Goal: Task Accomplishment & Management: Use online tool/utility

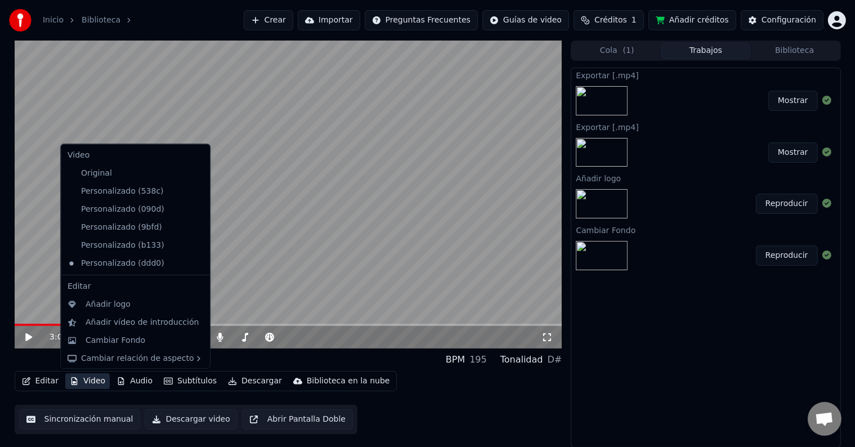
click at [97, 380] on button "Video" at bounding box center [87, 381] width 44 height 16
click at [123, 344] on div "Cambiar Fondo" at bounding box center [116, 339] width 60 height 11
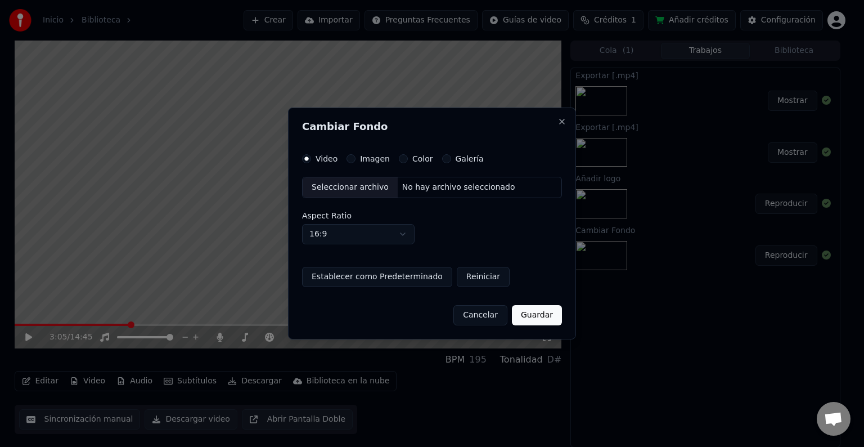
click at [367, 162] on label "Imagen" at bounding box center [375, 159] width 30 height 8
click at [356, 162] on button "Imagen" at bounding box center [351, 158] width 9 height 9
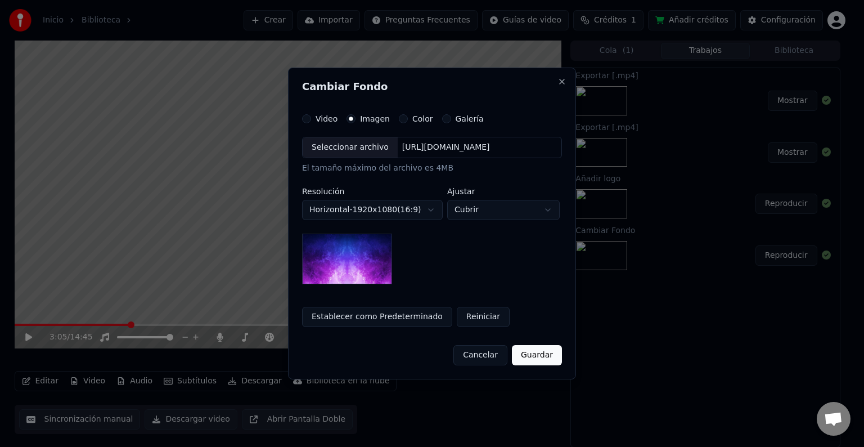
click at [360, 149] on div "Seleccionar archivo" at bounding box center [350, 147] width 95 height 20
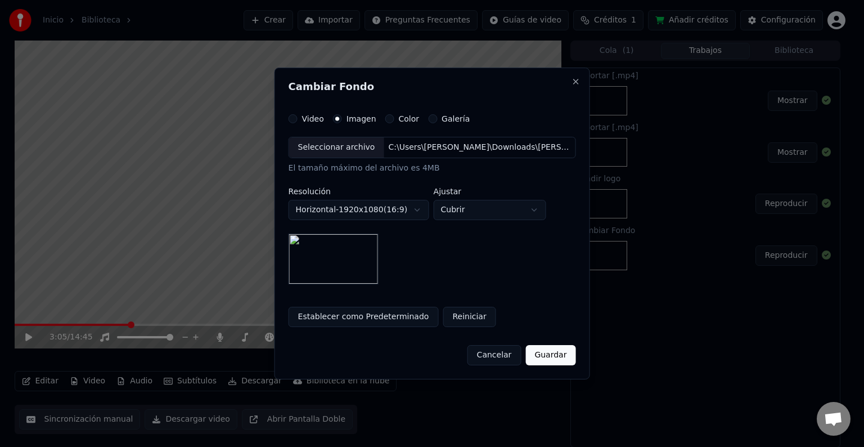
click at [564, 358] on button "Guardar" at bounding box center [551, 355] width 50 height 20
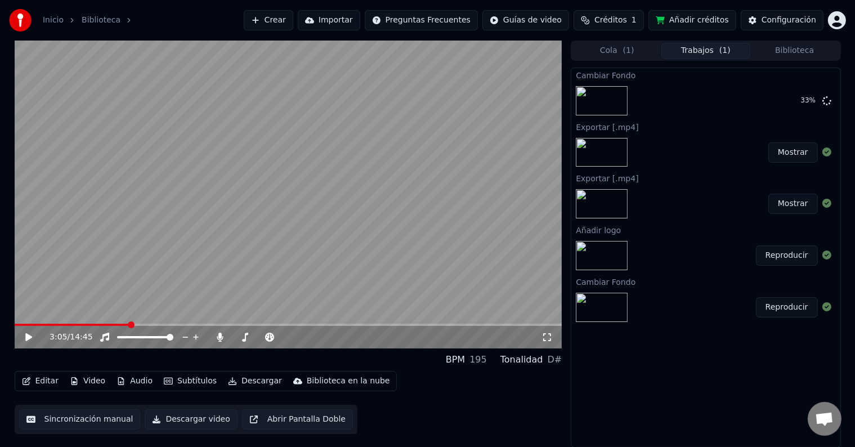
click at [148, 326] on div "3:05 / 14:45" at bounding box center [289, 337] width 548 height 23
click at [147, 325] on span at bounding box center [289, 325] width 548 height 2
click at [32, 338] on icon at bounding box center [37, 337] width 26 height 9
click at [170, 324] on span at bounding box center [289, 325] width 548 height 2
click at [180, 324] on span at bounding box center [289, 325] width 548 height 2
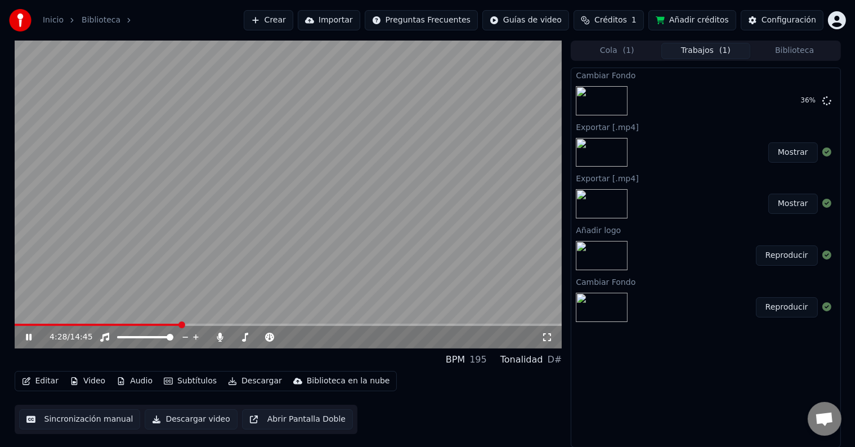
click at [198, 325] on span at bounding box center [289, 325] width 548 height 2
click at [213, 325] on span at bounding box center [289, 325] width 548 height 2
click at [248, 334] on icon at bounding box center [245, 337] width 6 height 9
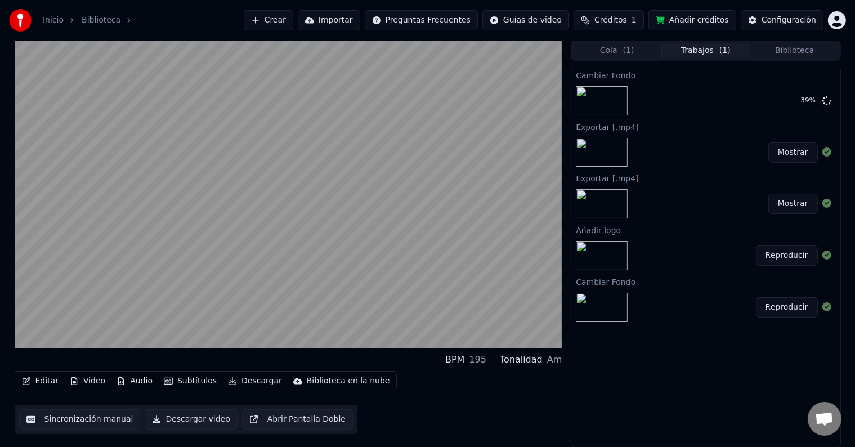
drag, startPoint x: 536, startPoint y: 401, endPoint x: 467, endPoint y: 380, distance: 72.1
click at [536, 401] on div "Editar Video Audio Subtítulos Descargar Biblioteca en la nube Sincronización ma…" at bounding box center [289, 402] width 548 height 63
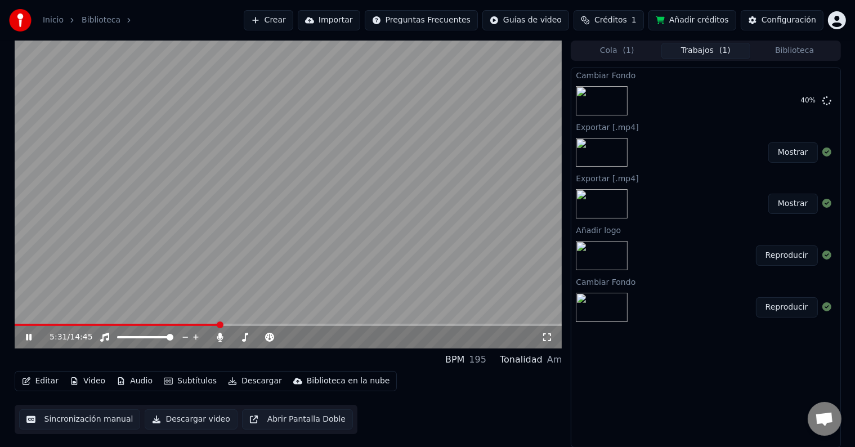
click at [225, 326] on div "5:31 / 14:45" at bounding box center [289, 337] width 548 height 23
click at [225, 324] on span at bounding box center [289, 325] width 548 height 2
click at [235, 324] on span at bounding box center [125, 325] width 221 height 2
click at [33, 335] on icon at bounding box center [37, 337] width 26 height 9
click at [30, 335] on icon at bounding box center [28, 337] width 7 height 8
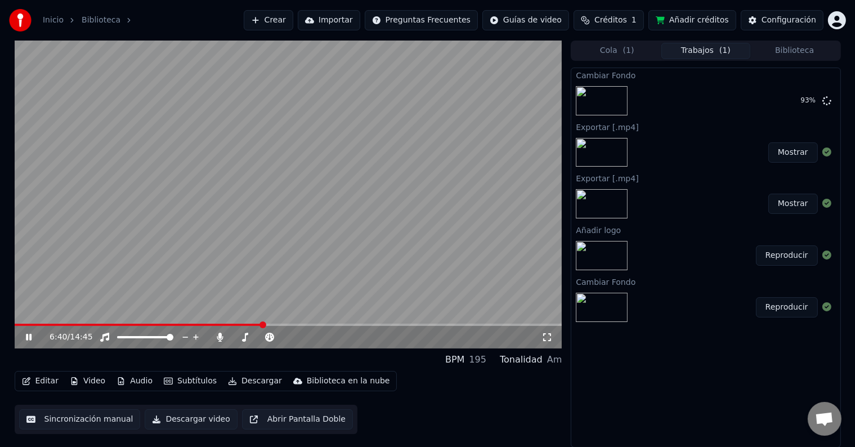
click at [29, 335] on icon at bounding box center [29, 337] width 6 height 7
click at [41, 382] on button "Editar" at bounding box center [40, 381] width 46 height 16
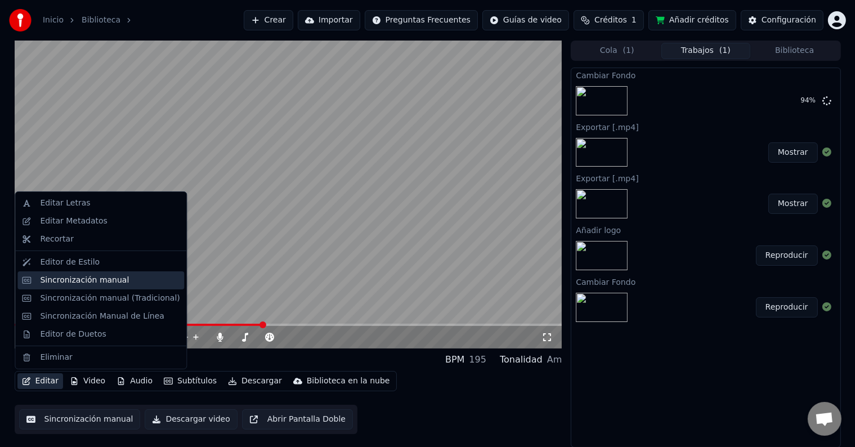
click at [86, 284] on div "Sincronización manual" at bounding box center [84, 280] width 89 height 11
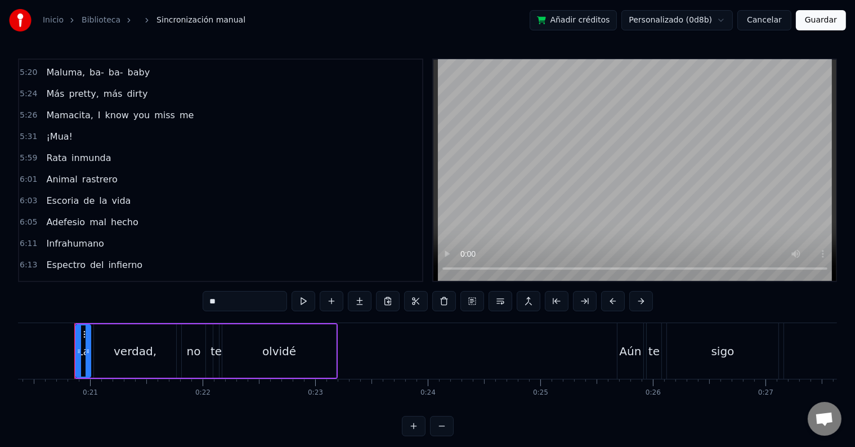
scroll to position [1294, 0]
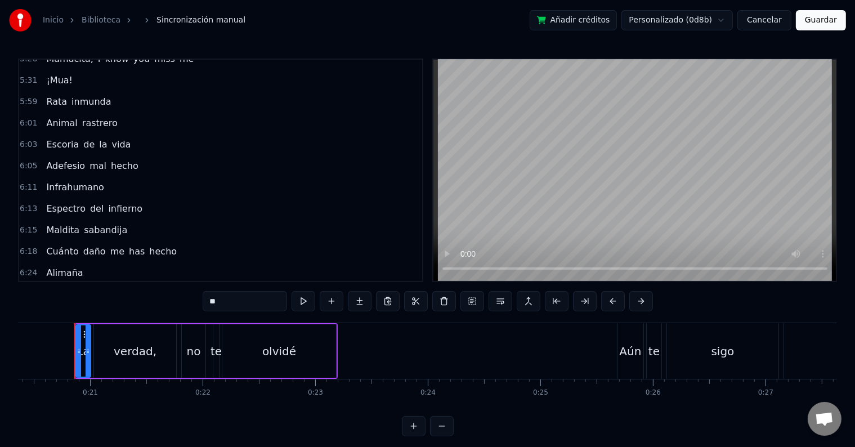
click at [129, 219] on div "6:15 [PERSON_NAME]" at bounding box center [220, 229] width 403 height 21
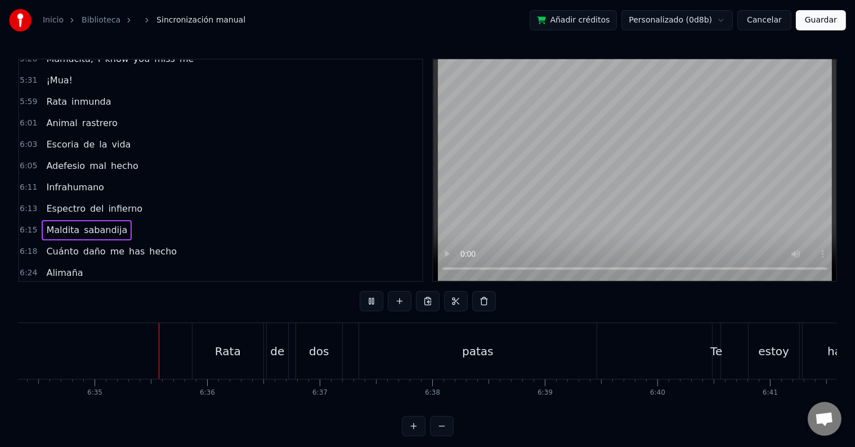
scroll to position [0, 44381]
click at [457, 347] on div "patas" at bounding box center [476, 351] width 237 height 56
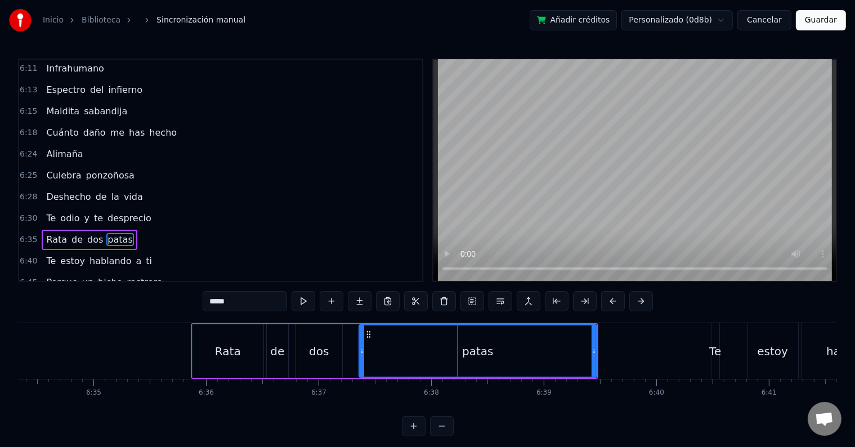
scroll to position [1432, 0]
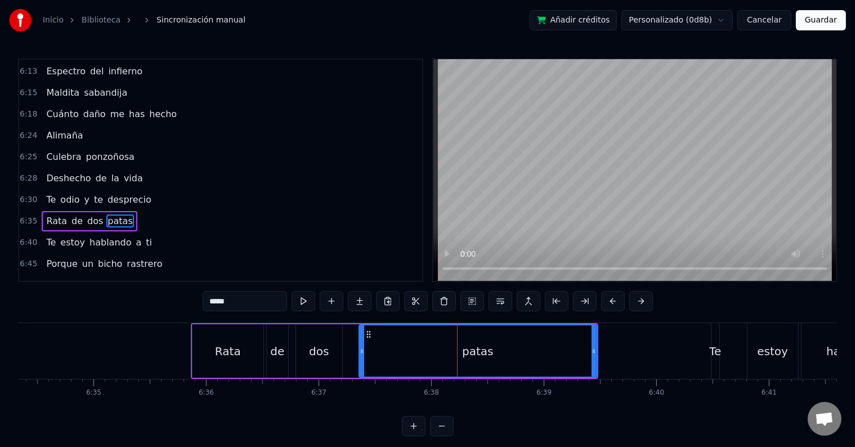
click at [228, 302] on input "*****" at bounding box center [245, 301] width 84 height 20
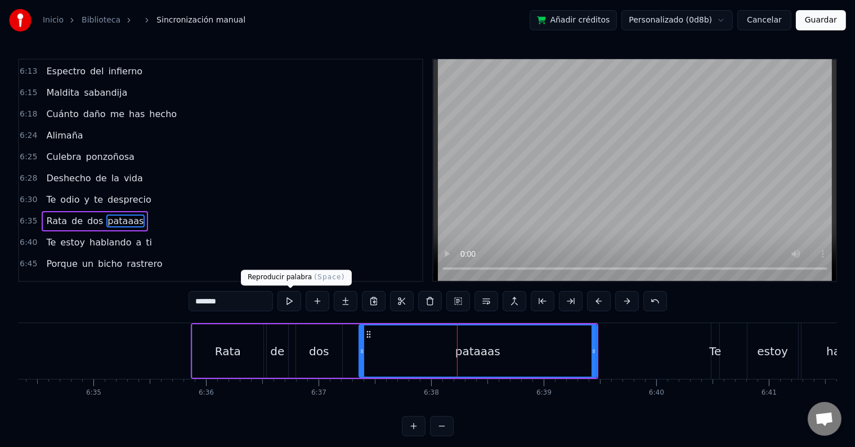
click at [290, 298] on button at bounding box center [289, 301] width 24 height 20
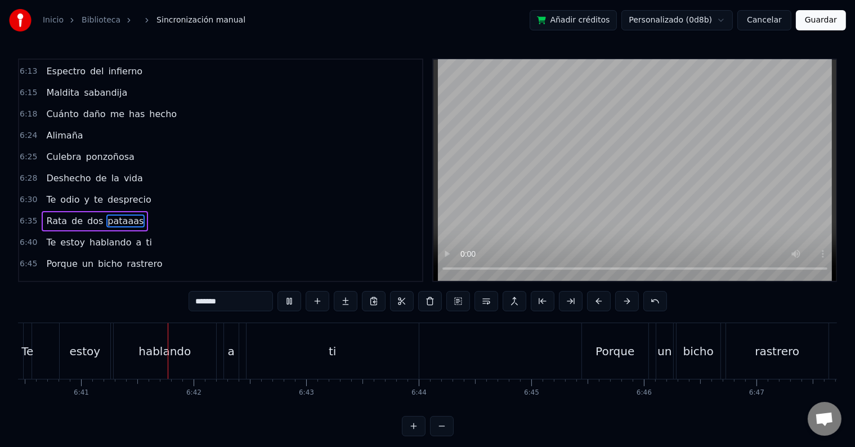
scroll to position [0, 45088]
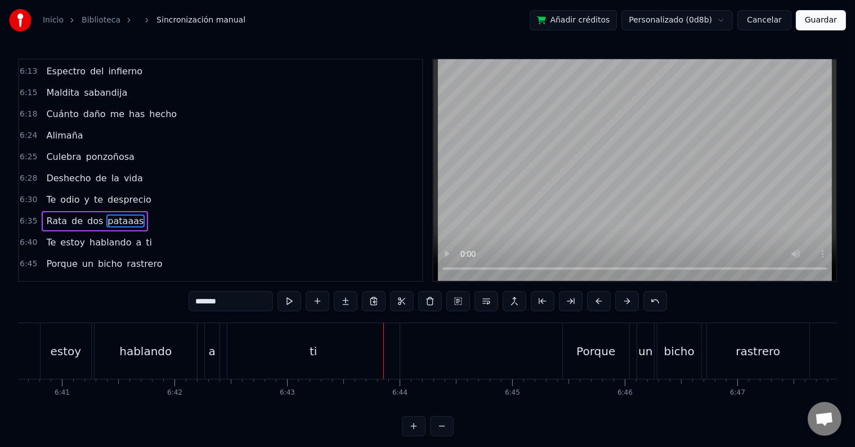
click at [336, 353] on div "ti" at bounding box center [313, 351] width 172 height 56
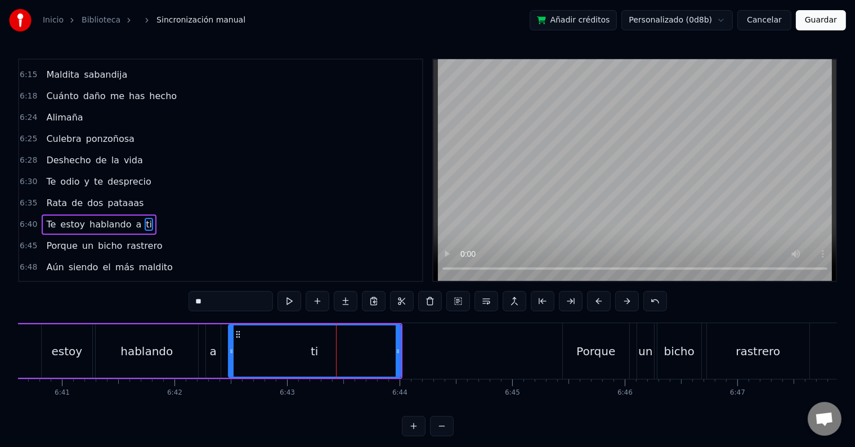
scroll to position [1452, 0]
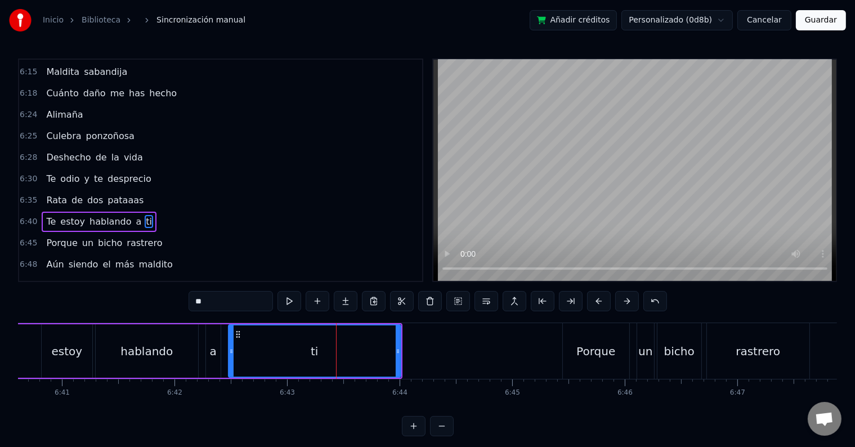
click at [240, 295] on input "**" at bounding box center [231, 301] width 84 height 20
click at [291, 299] on button at bounding box center [289, 301] width 24 height 20
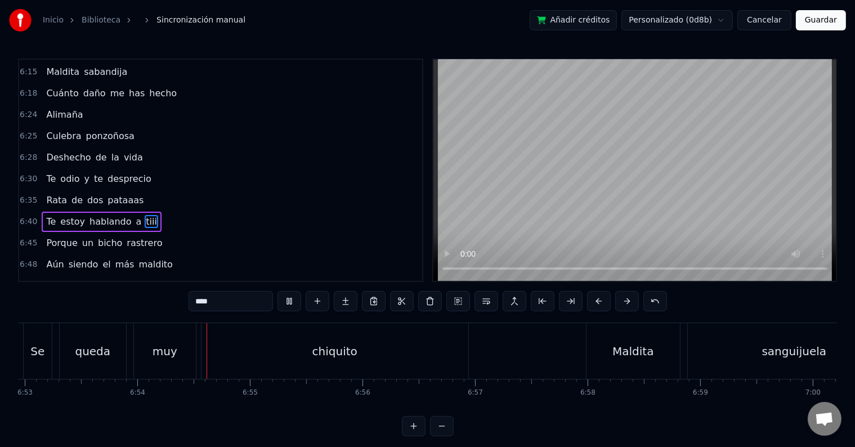
scroll to position [0, 46539]
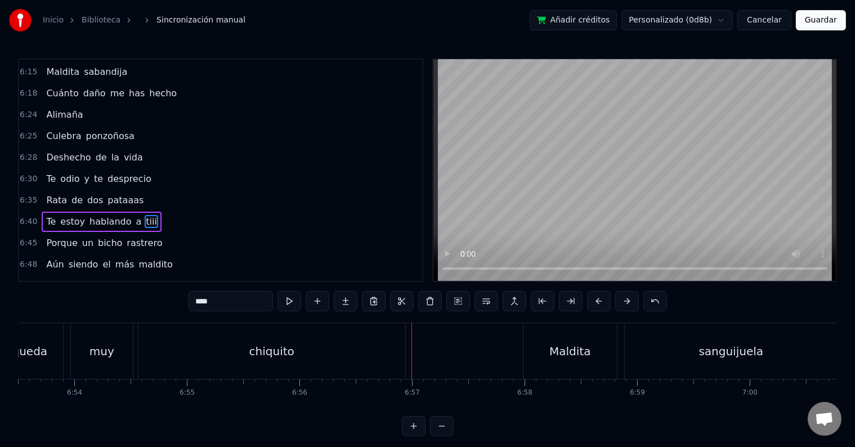
click at [311, 357] on div "chiquito" at bounding box center [271, 351] width 267 height 56
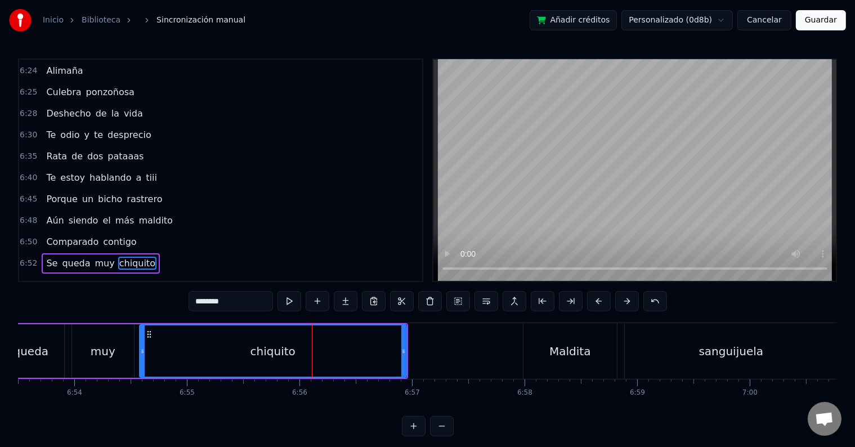
scroll to position [1535, 0]
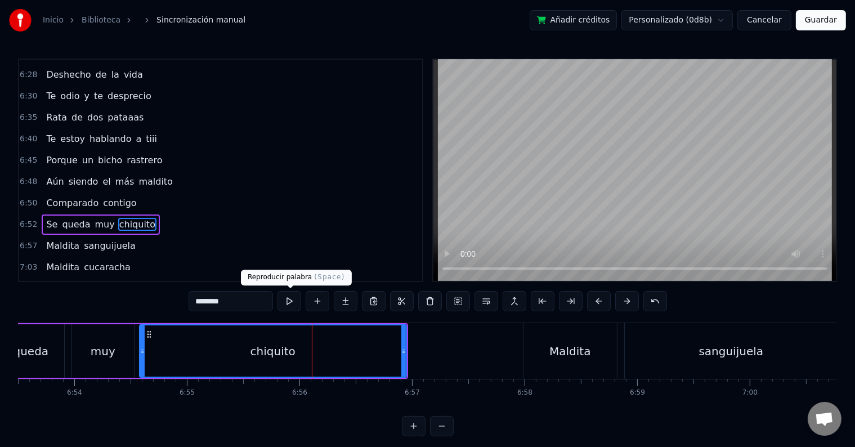
click at [292, 304] on button at bounding box center [289, 301] width 24 height 20
click at [232, 350] on div "chiquito" at bounding box center [273, 350] width 266 height 51
click at [239, 307] on input "********" at bounding box center [231, 301] width 84 height 20
click at [287, 298] on button at bounding box center [289, 301] width 24 height 20
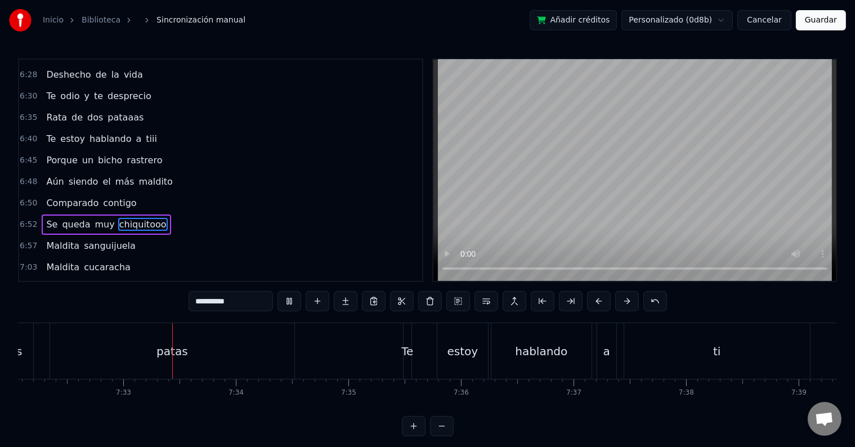
scroll to position [0, 50896]
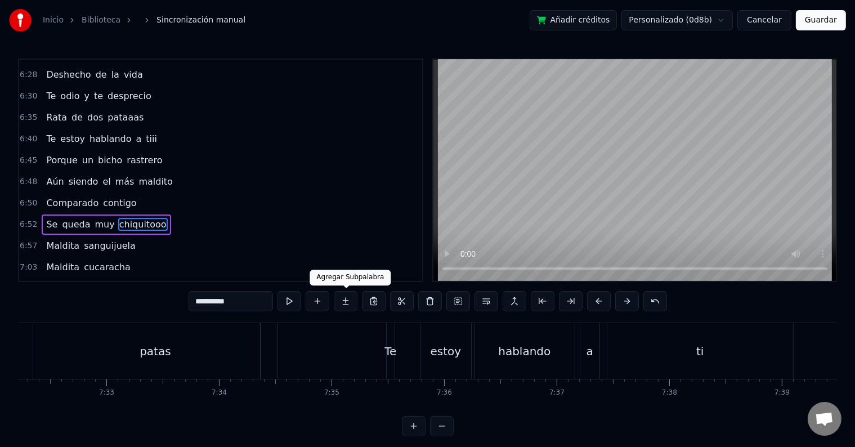
click at [154, 368] on div "patas" at bounding box center [155, 351] width 244 height 56
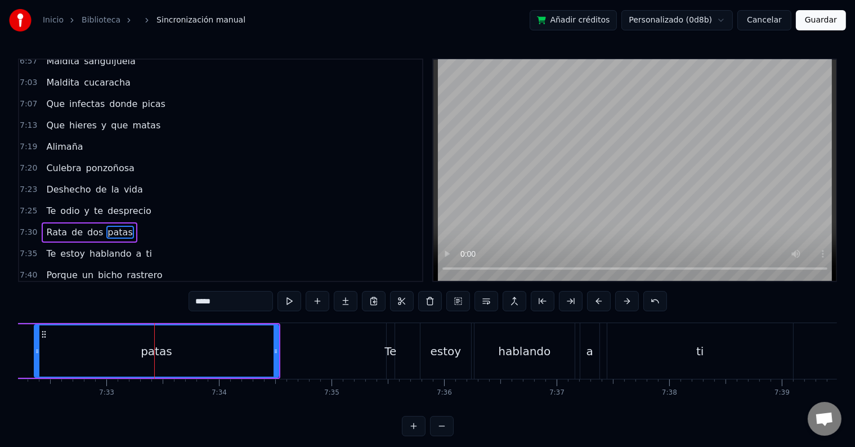
scroll to position [1722, 0]
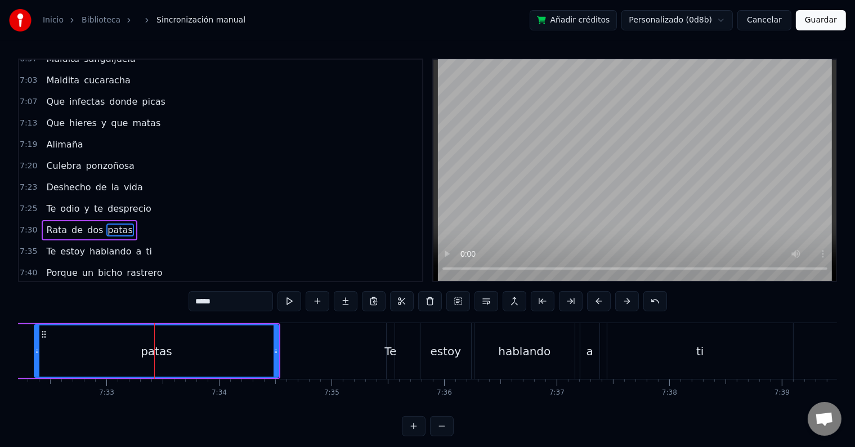
click at [210, 302] on input "*****" at bounding box center [231, 301] width 84 height 20
click at [211, 299] on input "******" at bounding box center [231, 301] width 84 height 20
click at [291, 304] on button at bounding box center [289, 301] width 24 height 20
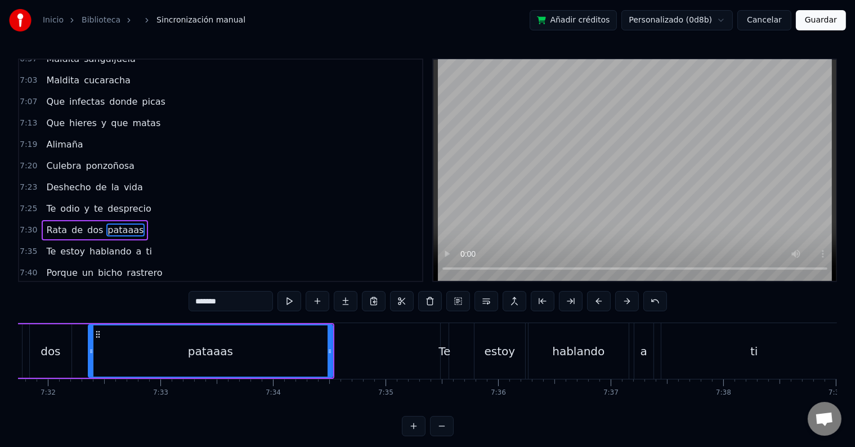
scroll to position [0, 50828]
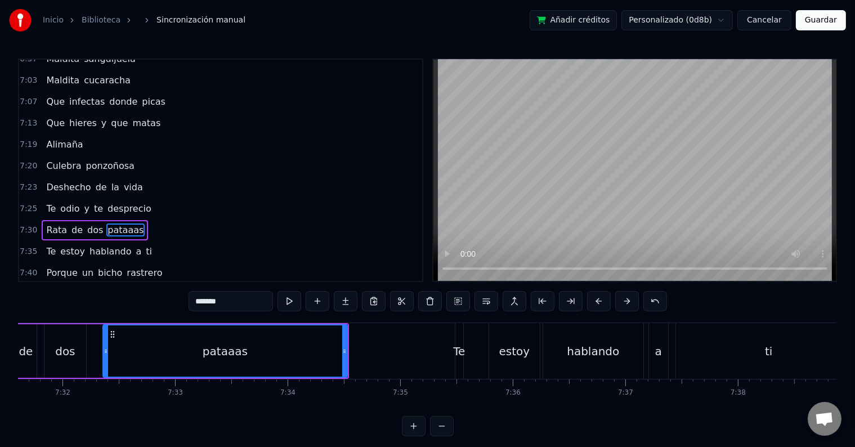
click at [171, 349] on div "pataaas" at bounding box center [225, 350] width 243 height 51
click at [57, 347] on div "dos" at bounding box center [65, 351] width 20 height 17
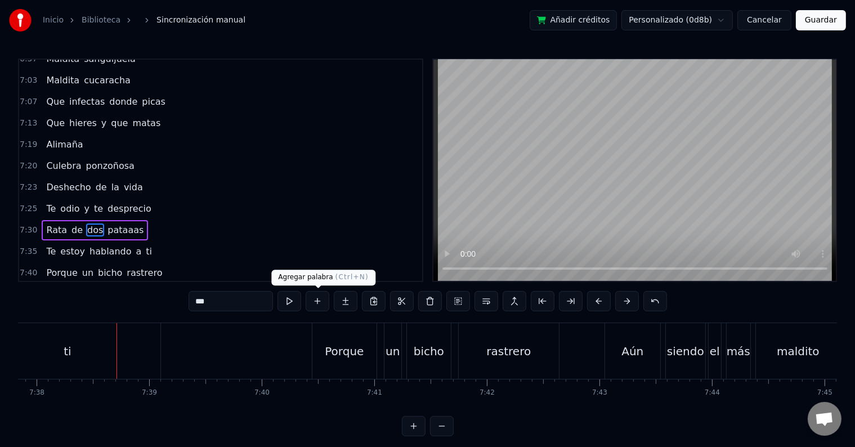
scroll to position [0, 51532]
click at [134, 347] on div "ti" at bounding box center [64, 351] width 186 height 56
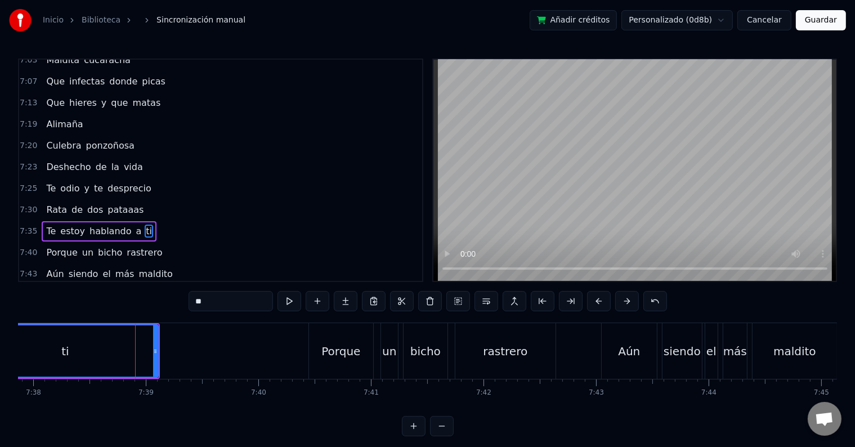
click at [222, 304] on input "**" at bounding box center [231, 301] width 84 height 20
click at [293, 299] on button at bounding box center [289, 301] width 24 height 20
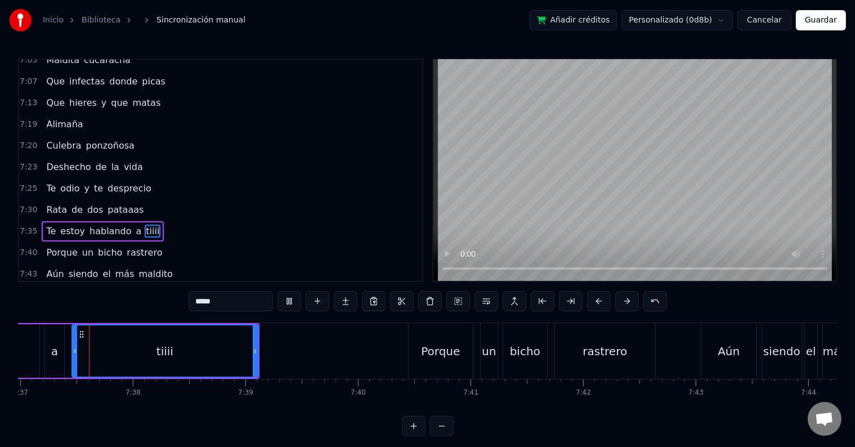
scroll to position [0, 51428]
click at [249, 301] on input "*****" at bounding box center [231, 301] width 84 height 20
click at [293, 301] on button at bounding box center [289, 301] width 24 height 20
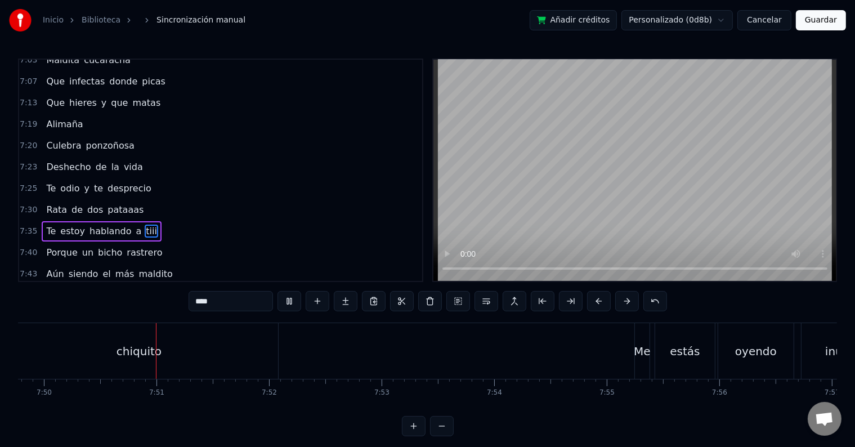
scroll to position [0, 52873]
click at [189, 367] on div "chiquito" at bounding box center [138, 351] width 278 height 56
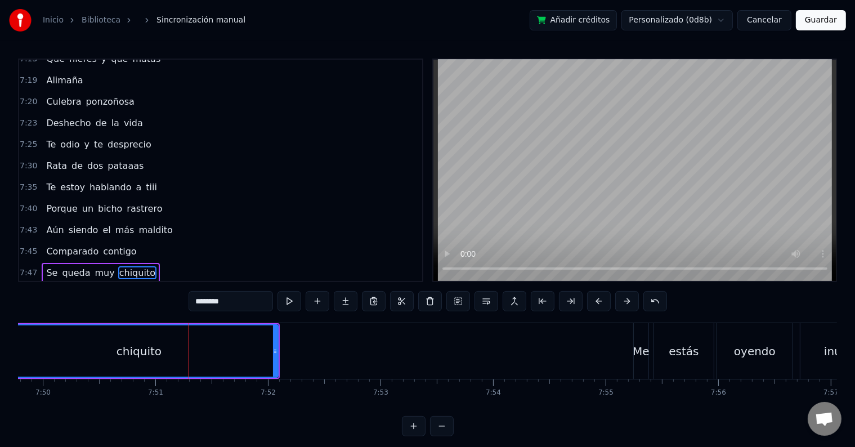
scroll to position [1826, 0]
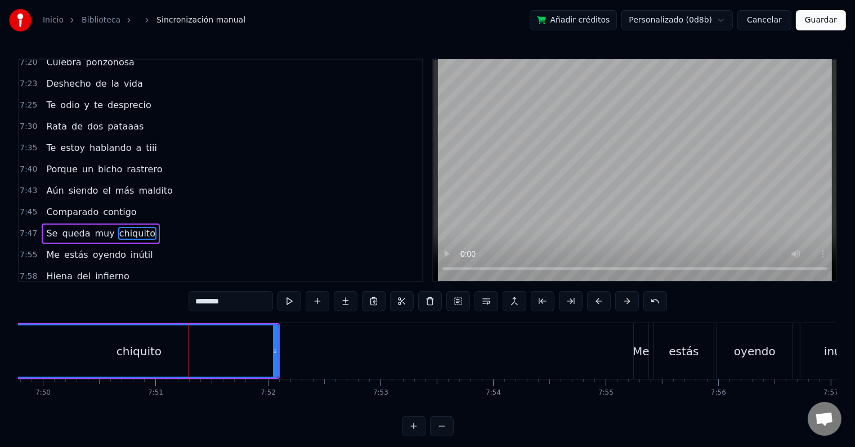
click at [245, 306] on input "********" at bounding box center [231, 301] width 84 height 20
click at [293, 299] on button at bounding box center [289, 301] width 24 height 20
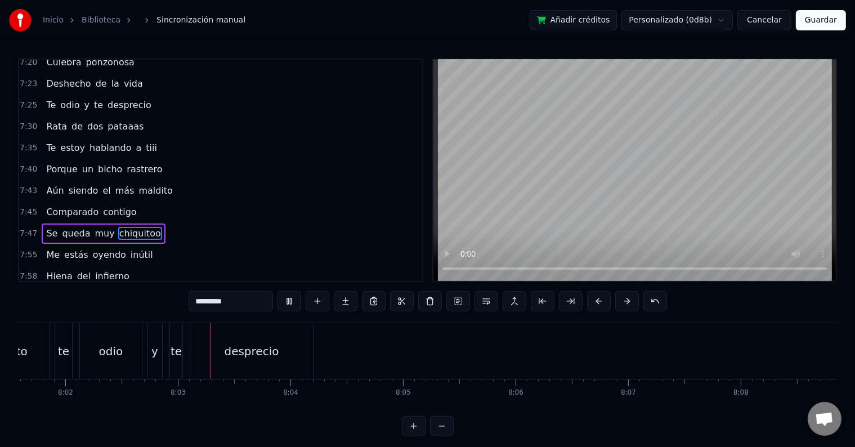
scroll to position [0, 54264]
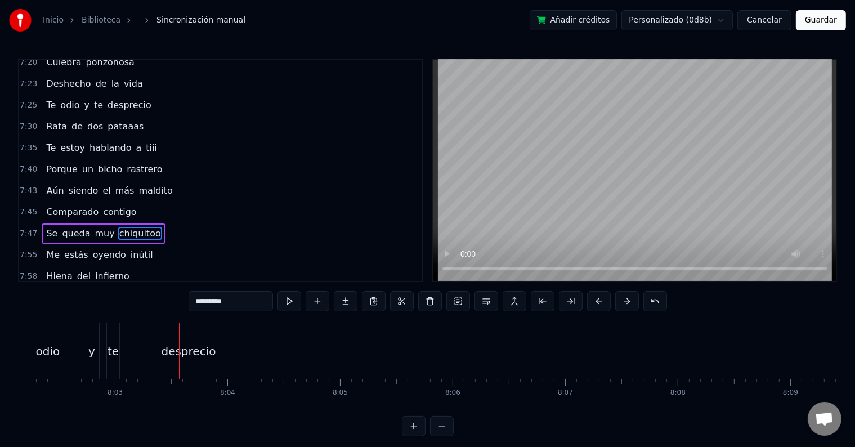
click at [214, 362] on div "desprecio" at bounding box center [188, 351] width 123 height 56
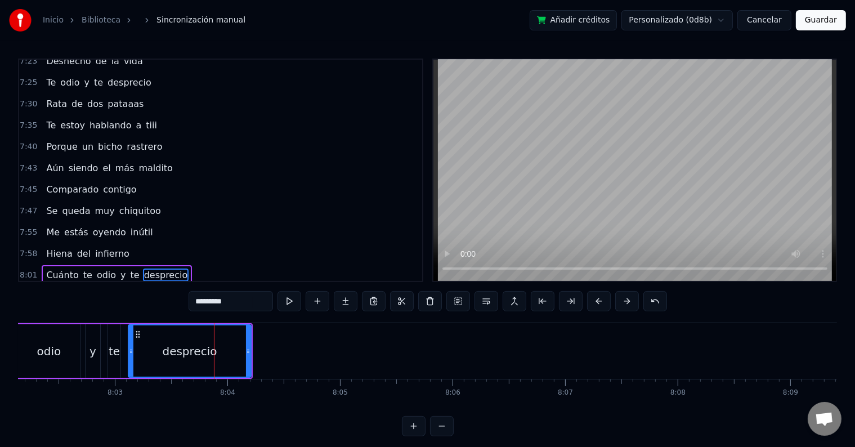
scroll to position [1887, 0]
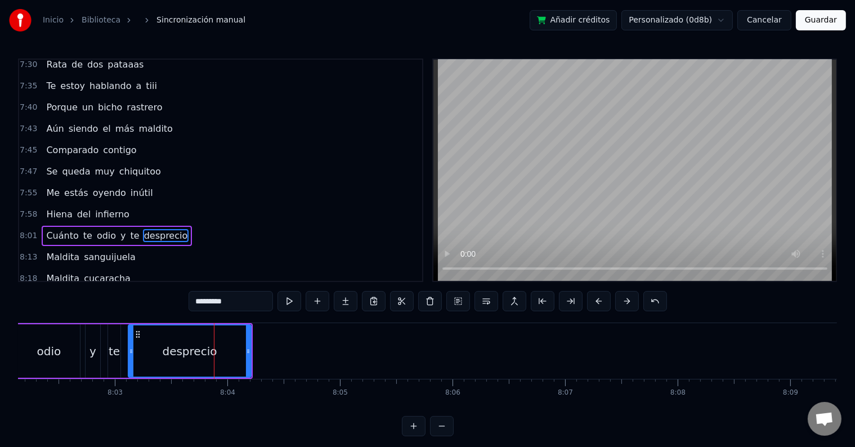
click at [245, 306] on input "*********" at bounding box center [231, 301] width 84 height 20
click at [58, 229] on span "Cuánto" at bounding box center [62, 235] width 34 height 13
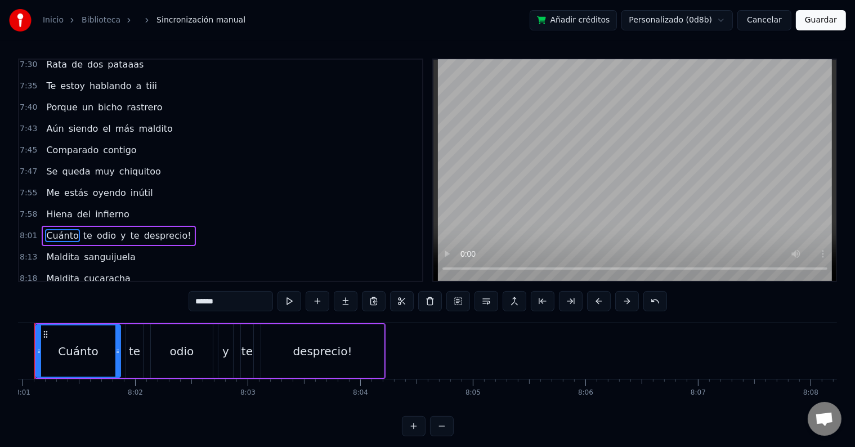
scroll to position [0, 54091]
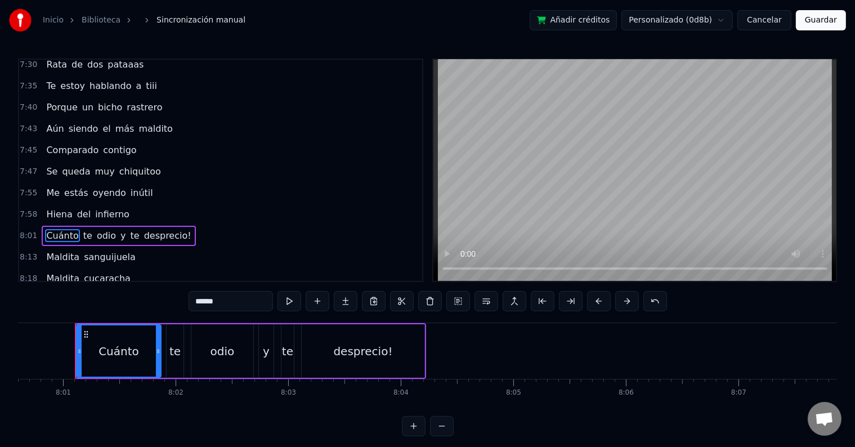
click at [227, 298] on input "******" at bounding box center [231, 301] width 84 height 20
click at [199, 297] on input "******" at bounding box center [231, 301] width 84 height 20
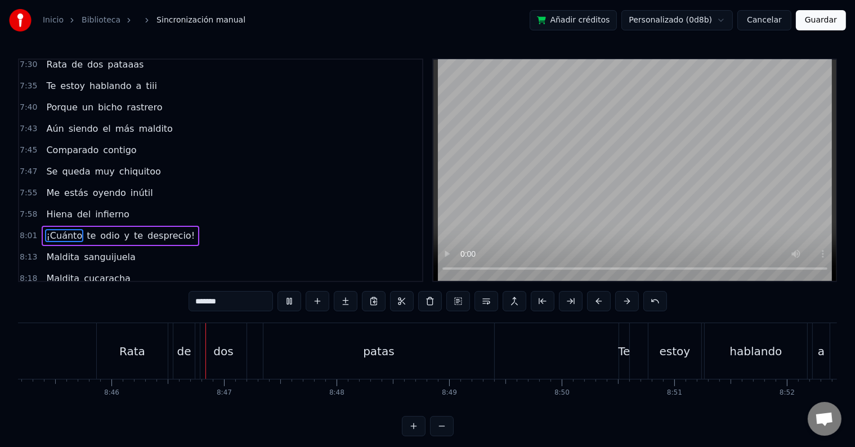
scroll to position [0, 59167]
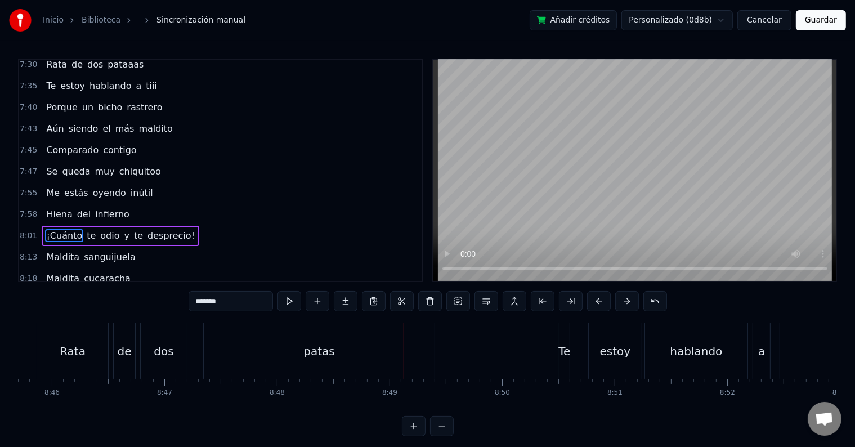
click at [351, 360] on div "patas" at bounding box center [319, 351] width 231 height 56
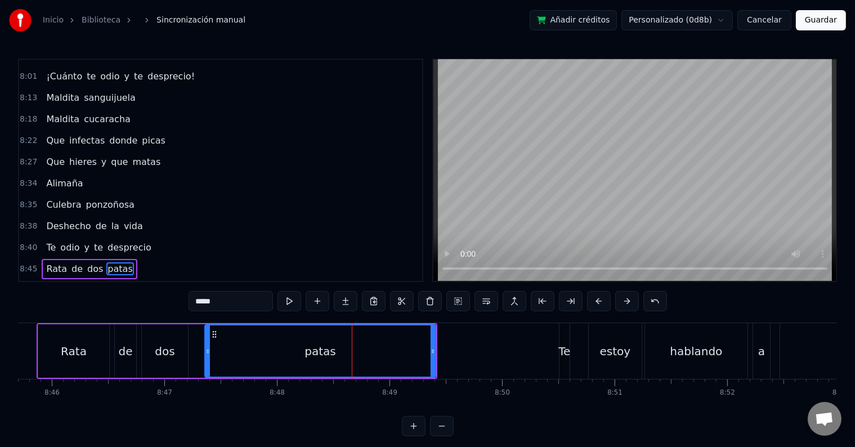
scroll to position [2074, 0]
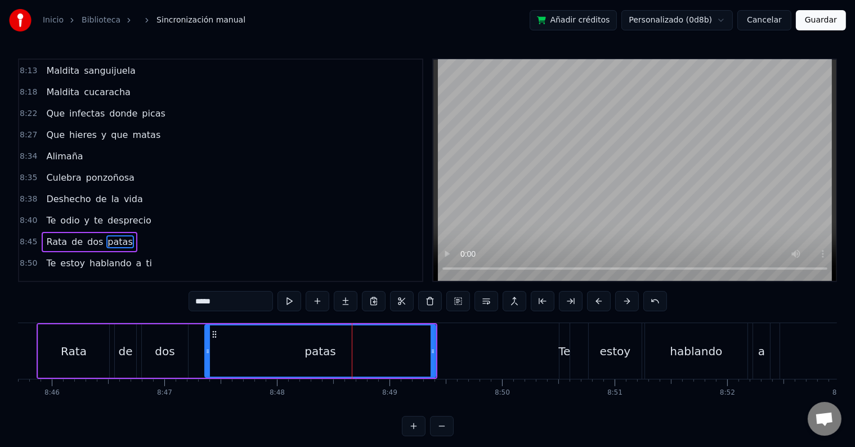
click at [212, 304] on input "*****" at bounding box center [231, 301] width 84 height 20
click at [215, 302] on input "******" at bounding box center [231, 301] width 84 height 20
click at [286, 302] on button at bounding box center [289, 301] width 24 height 20
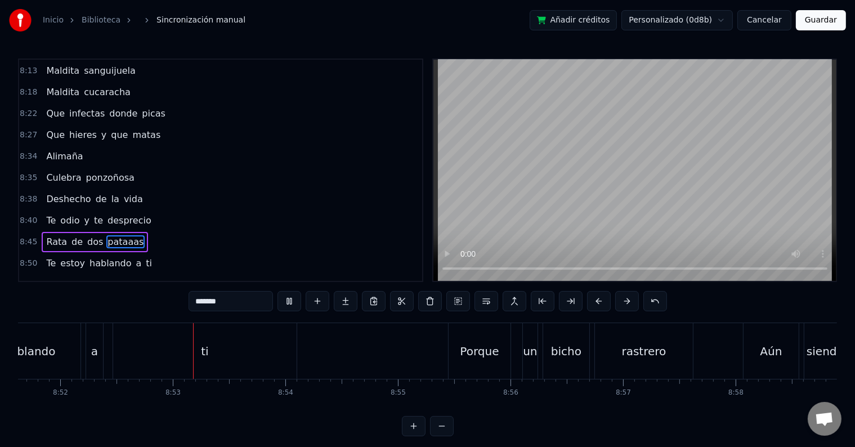
scroll to position [0, 59873]
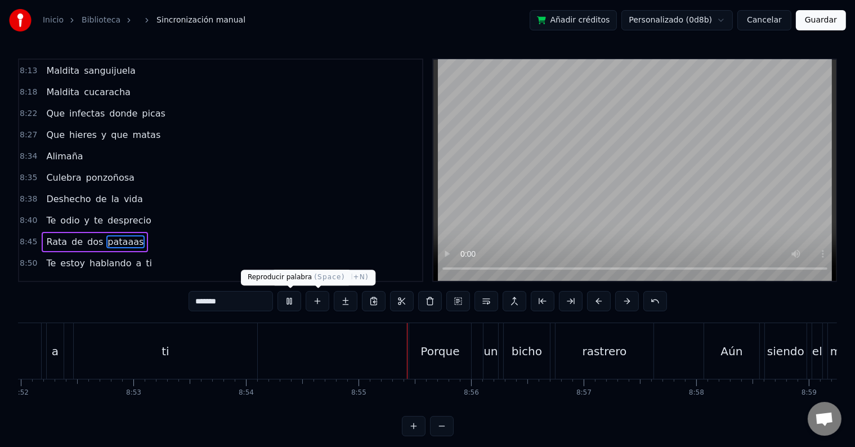
click at [294, 306] on button at bounding box center [289, 301] width 24 height 20
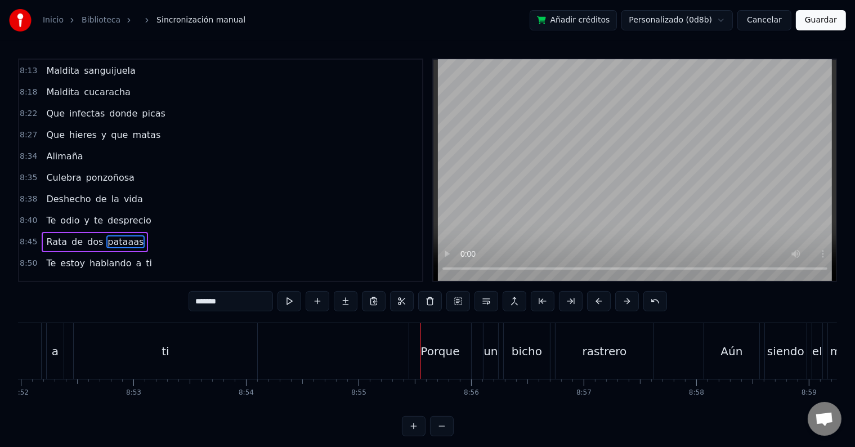
click at [203, 344] on div "ti" at bounding box center [165, 351] width 183 height 56
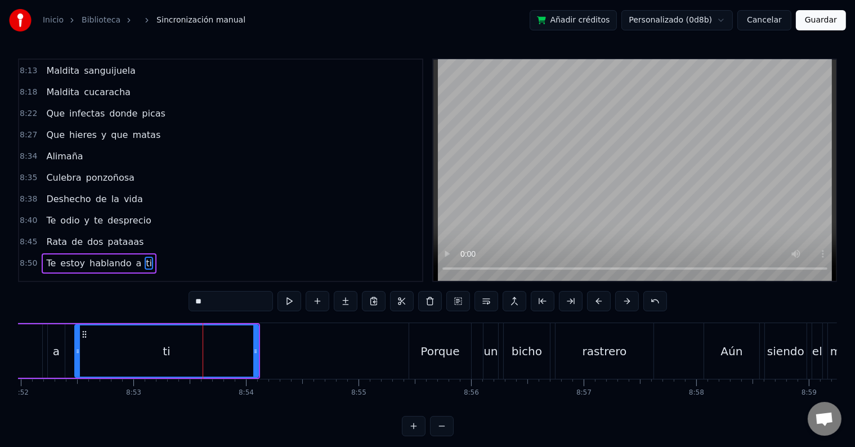
scroll to position [2095, 0]
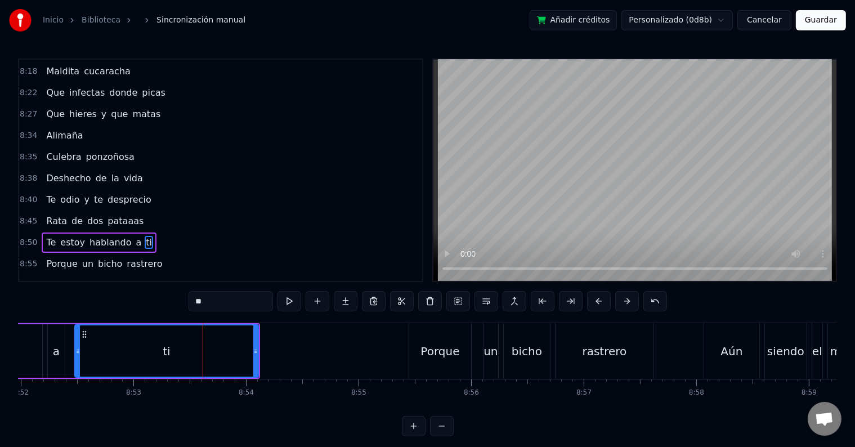
click at [222, 302] on input "**" at bounding box center [231, 301] width 84 height 20
click at [297, 299] on button at bounding box center [289, 301] width 24 height 20
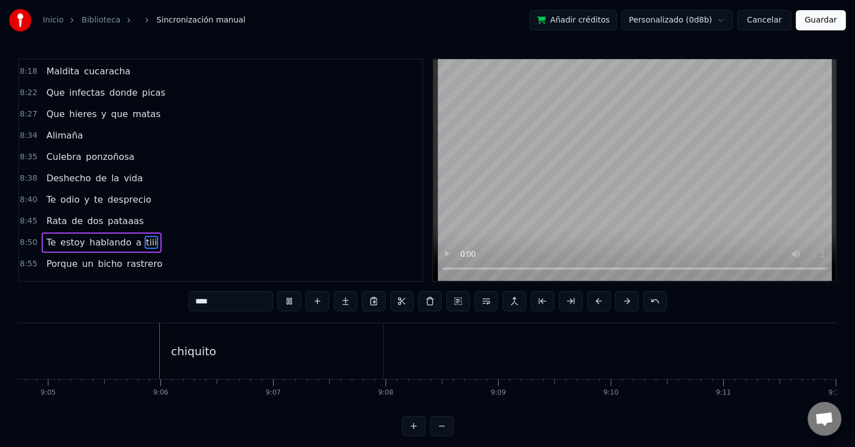
scroll to position [0, 61310]
click at [277, 337] on div "chiquito" at bounding box center [192, 351] width 379 height 56
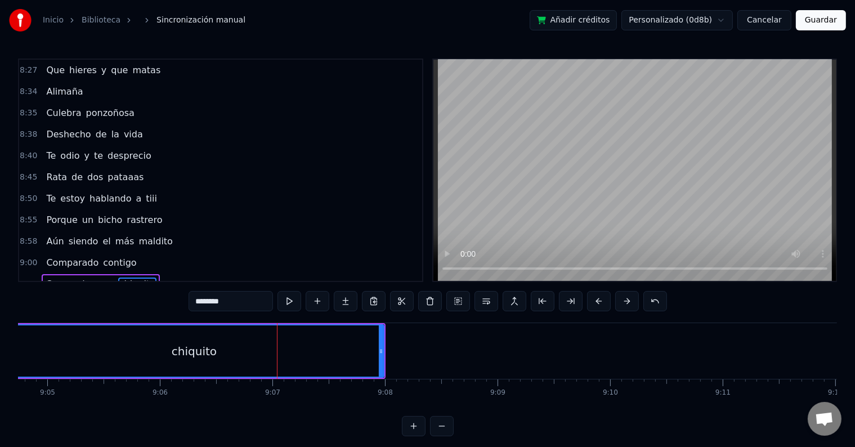
scroll to position [2177, 0]
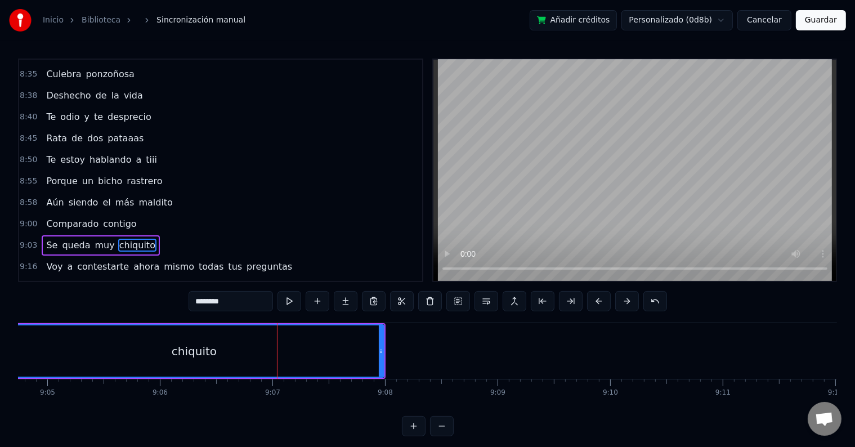
click at [241, 303] on input "********" at bounding box center [231, 301] width 84 height 20
type input "**********"
click at [293, 296] on button at bounding box center [289, 301] width 24 height 20
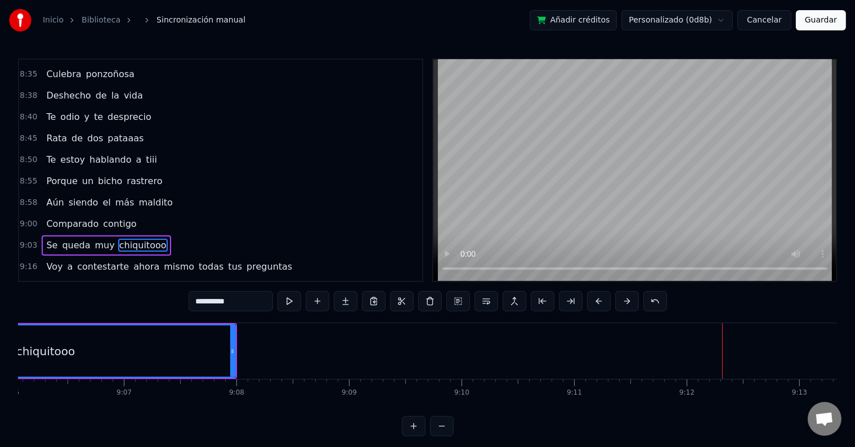
scroll to position [0, 61438]
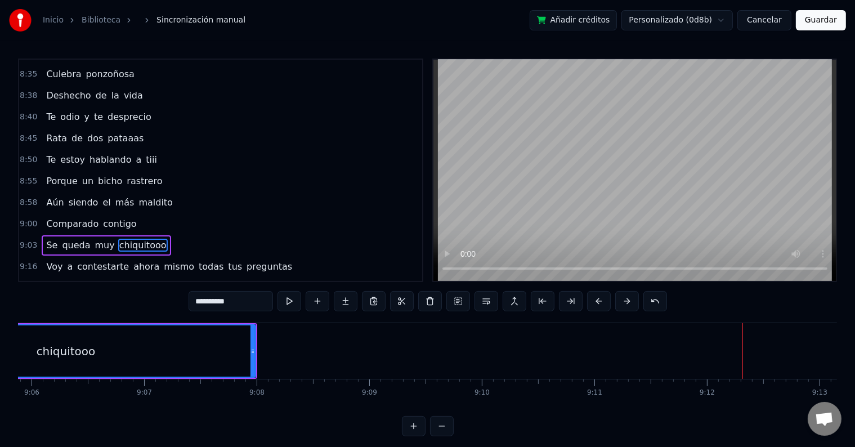
click at [205, 351] on div "chiquitooo" at bounding box center [66, 350] width 378 height 51
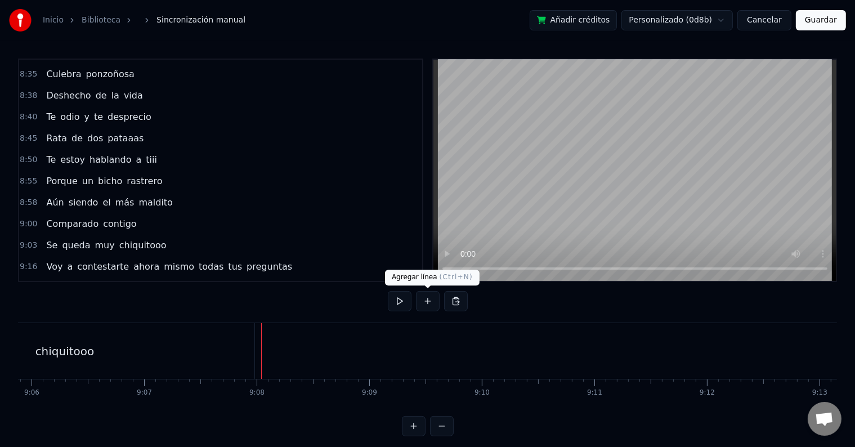
click at [432, 299] on button at bounding box center [428, 301] width 24 height 20
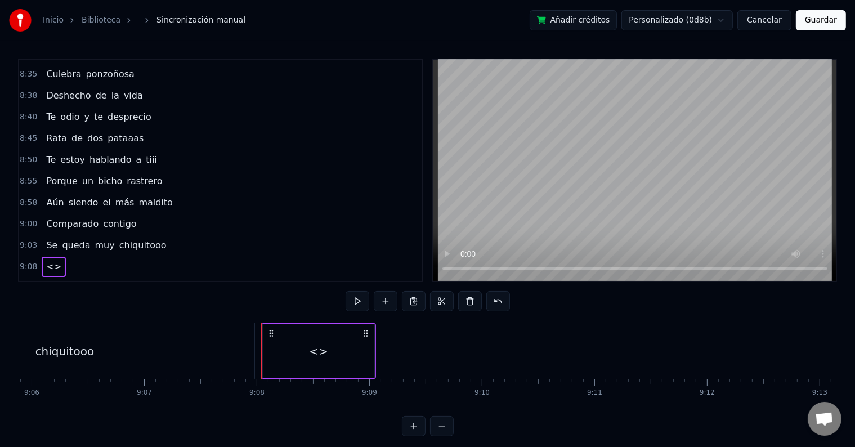
click at [322, 362] on div "<>" at bounding box center [318, 350] width 111 height 53
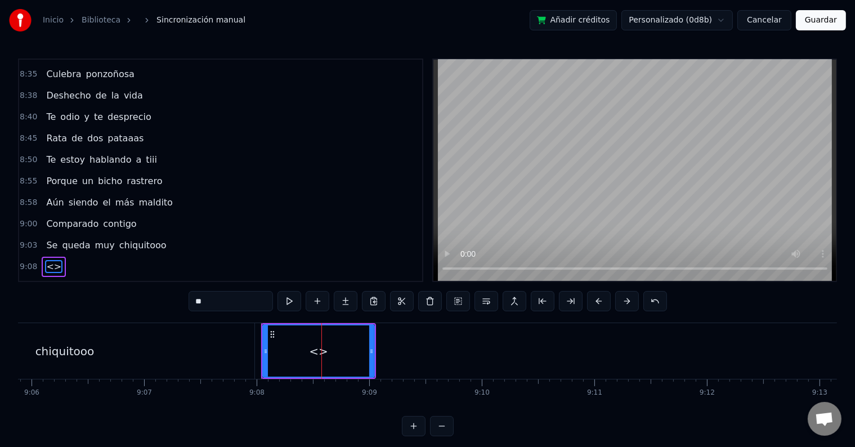
scroll to position [2198, 0]
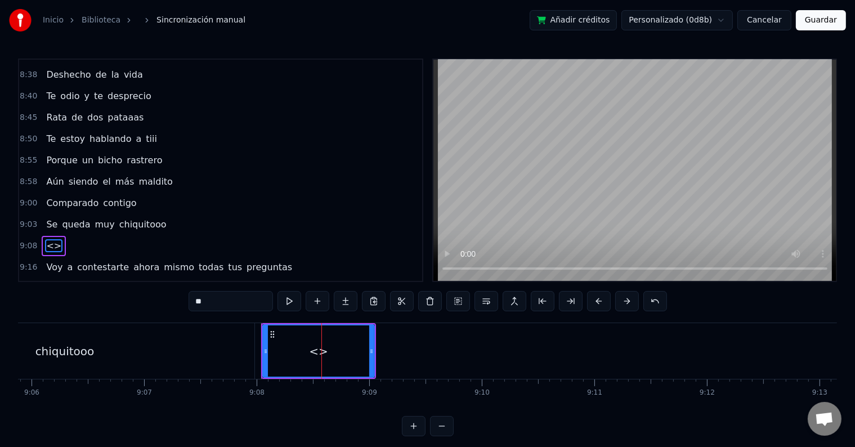
drag, startPoint x: 218, startPoint y: 304, endPoint x: 171, endPoint y: 298, distance: 47.6
click at [171, 298] on div "0:20 La verdad, no te olvidé 0:25 Aún te sigo queriendo 0:30 Y aunque mucho es …" at bounding box center [427, 248] width 819 height 378
drag, startPoint x: 205, startPoint y: 338, endPoint x: 243, endPoint y: 324, distance: 40.6
click at [204, 338] on div "chiquitooo" at bounding box center [64, 351] width 379 height 56
type input "**********"
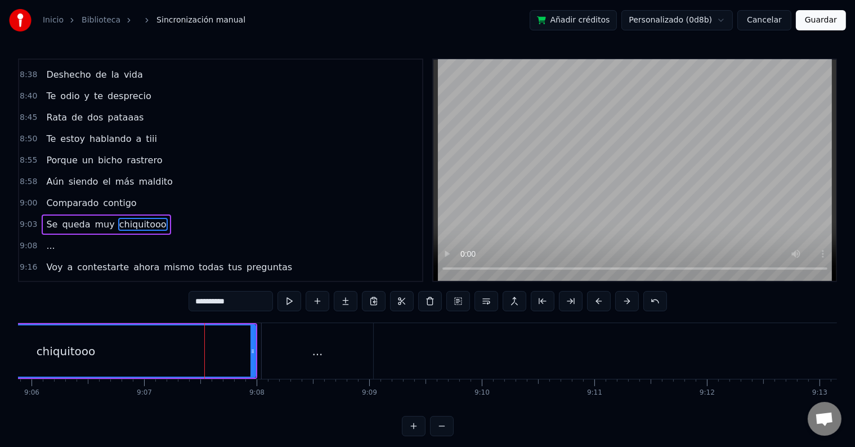
scroll to position [2177, 0]
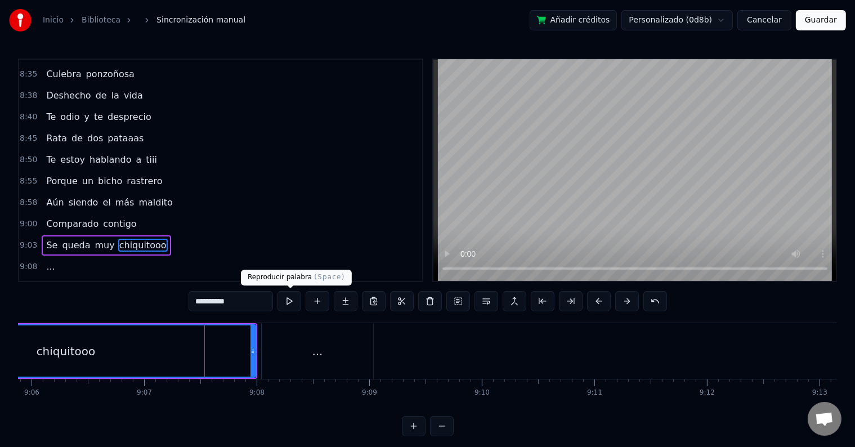
click at [292, 299] on button at bounding box center [289, 301] width 24 height 20
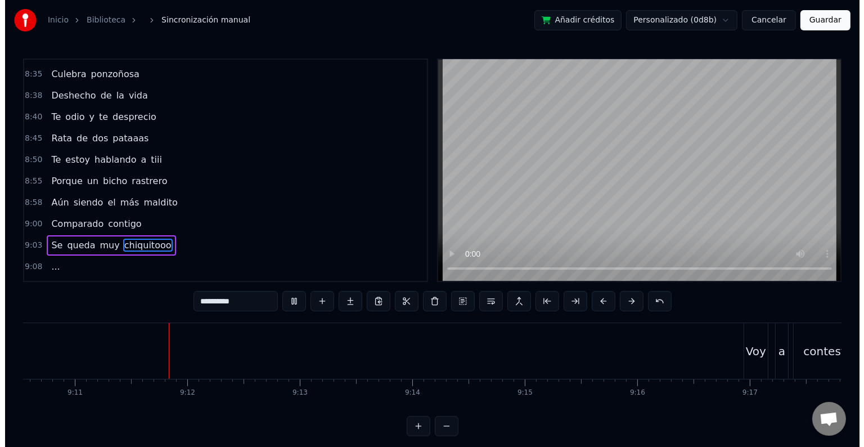
scroll to position [0, 61974]
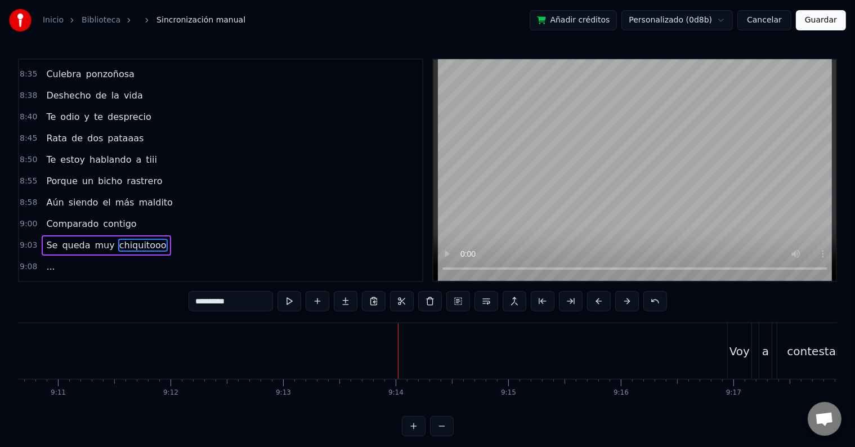
click at [808, 25] on button "Guardar" at bounding box center [821, 20] width 50 height 20
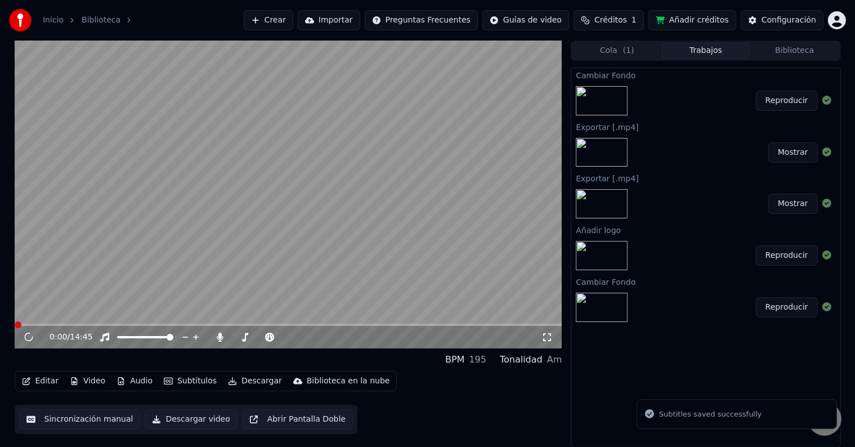
click at [733, 97] on div "Reproducir" at bounding box center [705, 101] width 268 height 38
click at [786, 98] on button "Reproducir" at bounding box center [787, 101] width 62 height 20
click at [29, 339] on icon at bounding box center [37, 337] width 26 height 9
click at [30, 340] on icon at bounding box center [37, 337] width 26 height 9
click at [41, 380] on button "Editar" at bounding box center [40, 381] width 46 height 16
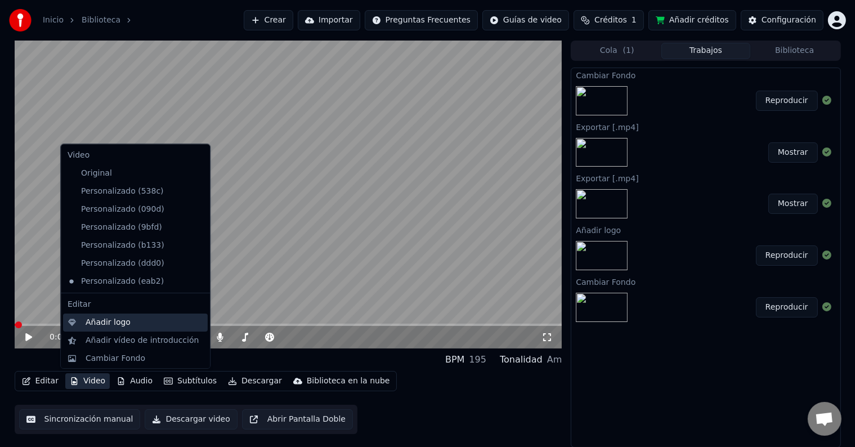
click at [114, 324] on div "Añadir logo" at bounding box center [108, 322] width 45 height 11
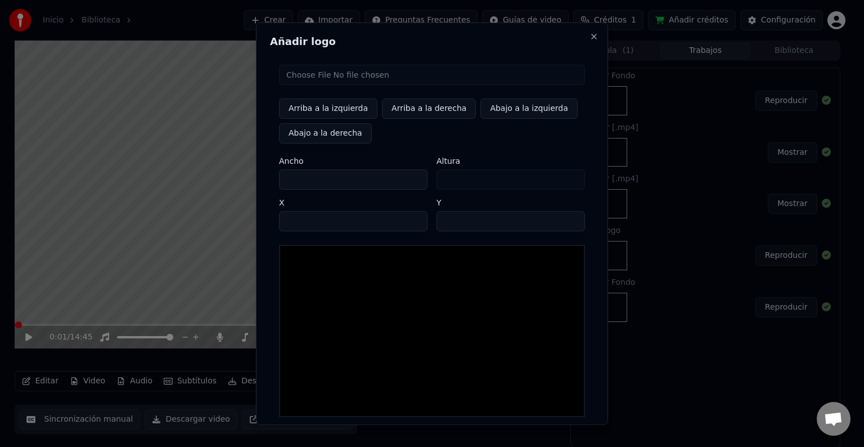
click at [309, 73] on input "file" at bounding box center [432, 75] width 306 height 20
type input "**********"
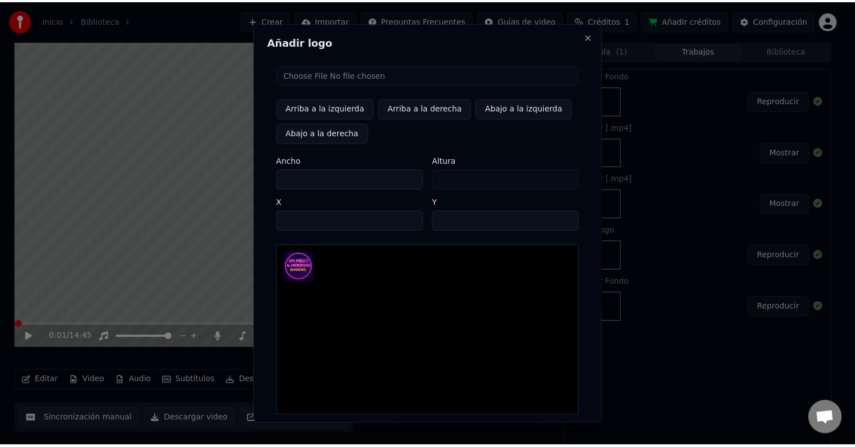
scroll to position [53, 0]
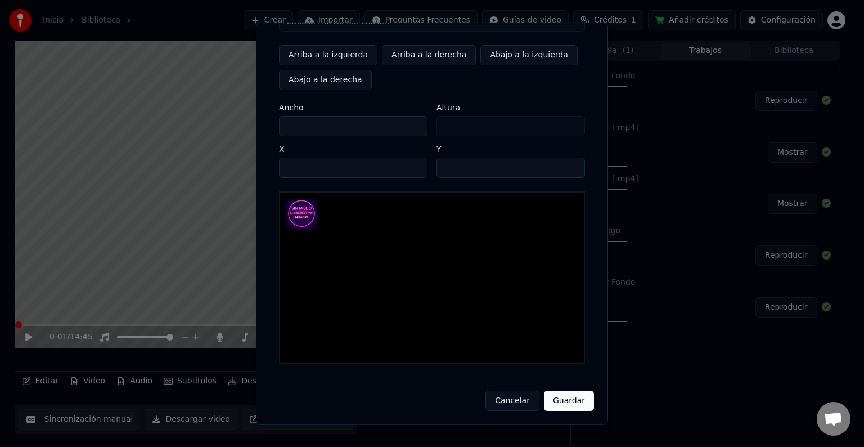
click at [554, 397] on button "Guardar" at bounding box center [569, 401] width 50 height 20
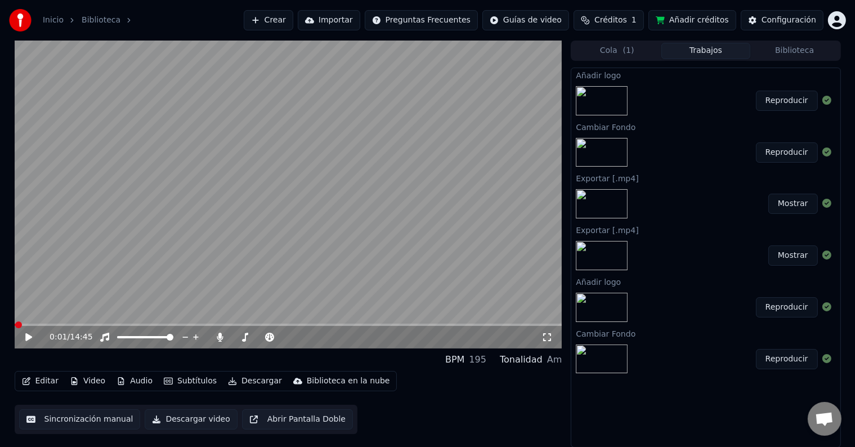
click at [784, 100] on button "Reproducir" at bounding box center [787, 101] width 62 height 20
click at [313, 151] on video at bounding box center [289, 195] width 548 height 308
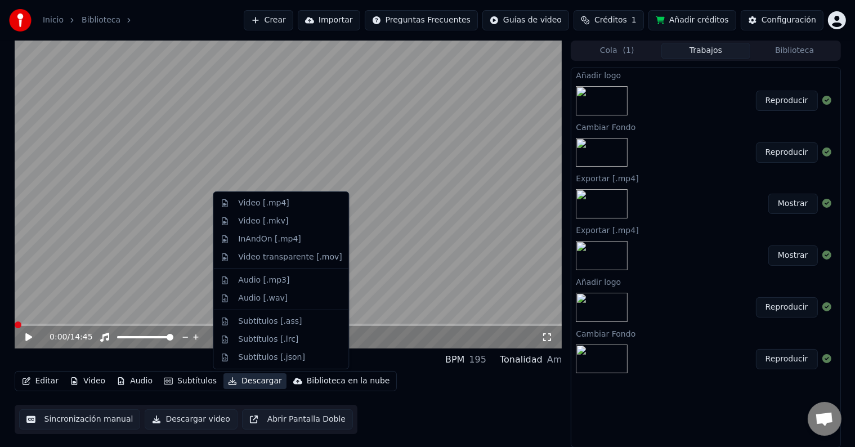
click at [247, 379] on button "Descargar" at bounding box center [254, 381] width 63 height 16
click at [268, 204] on div "Video [.mp4]" at bounding box center [263, 203] width 51 height 11
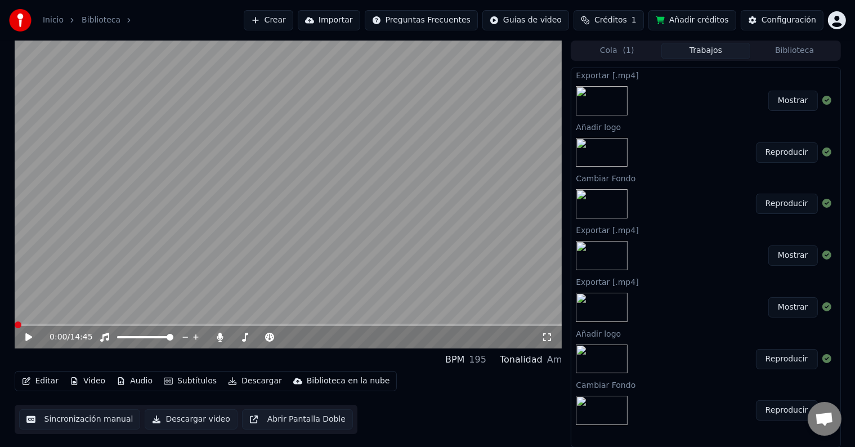
click at [787, 105] on button "Mostrar" at bounding box center [793, 101] width 50 height 20
click at [35, 325] on span at bounding box center [289, 325] width 548 height 2
click at [63, 325] on span at bounding box center [289, 325] width 548 height 2
click at [154, 325] on span at bounding box center [289, 325] width 548 height 2
click at [189, 323] on video at bounding box center [289, 195] width 548 height 308
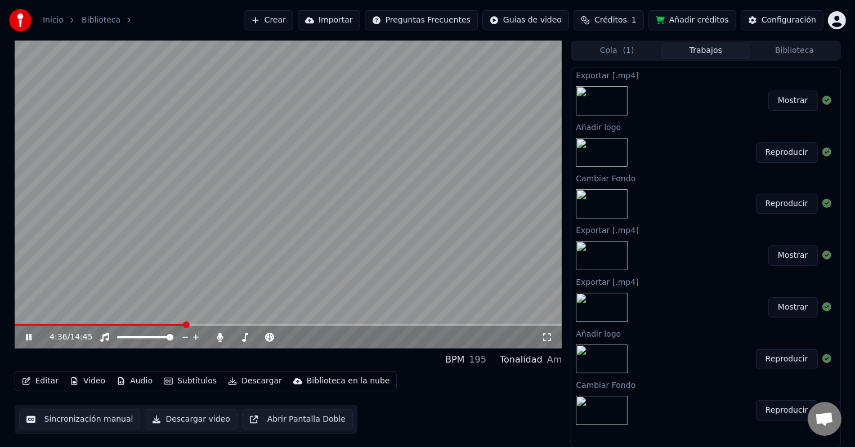
click at [185, 326] on span at bounding box center [289, 325] width 548 height 2
click at [199, 324] on span at bounding box center [289, 325] width 548 height 2
click at [214, 324] on span at bounding box center [289, 325] width 548 height 2
click at [227, 325] on span at bounding box center [289, 325] width 548 height 2
click at [547, 340] on icon at bounding box center [546, 337] width 11 height 9
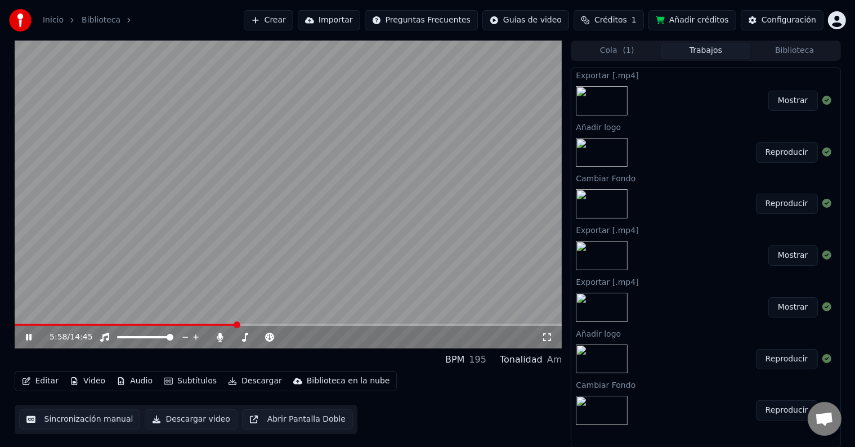
click at [26, 335] on icon at bounding box center [29, 337] width 6 height 7
click at [326, 338] on icon at bounding box center [325, 336] width 11 height 11
click at [32, 334] on icon at bounding box center [37, 337] width 26 height 9
click at [32, 335] on icon at bounding box center [37, 337] width 26 height 9
click at [248, 383] on button "Descargar" at bounding box center [254, 381] width 63 height 16
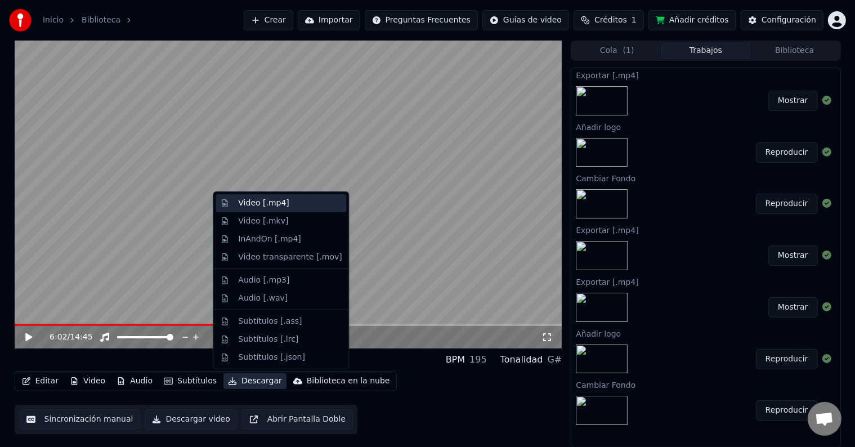
click at [284, 207] on div "Video [.mp4]" at bounding box center [290, 203] width 104 height 11
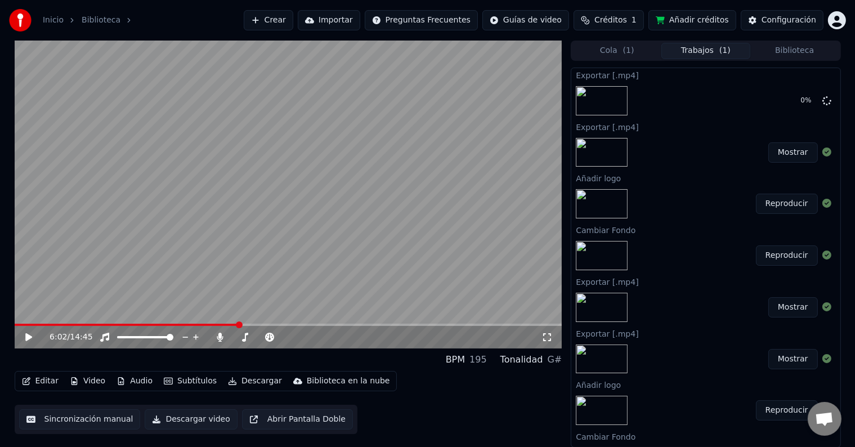
drag, startPoint x: 551, startPoint y: 338, endPoint x: 551, endPoint y: 351, distance: 12.9
click at [551, 338] on icon at bounding box center [546, 337] width 11 height 9
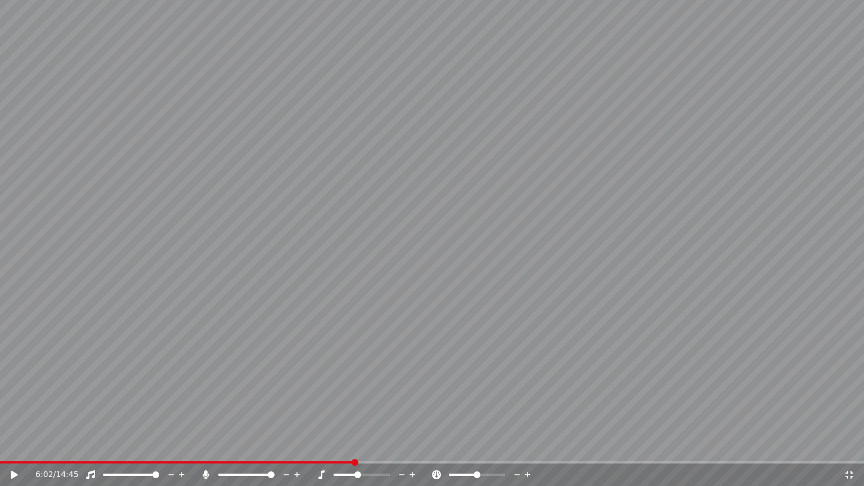
click at [326, 219] on video at bounding box center [432, 243] width 864 height 486
click at [412, 137] on video at bounding box center [432, 243] width 864 height 486
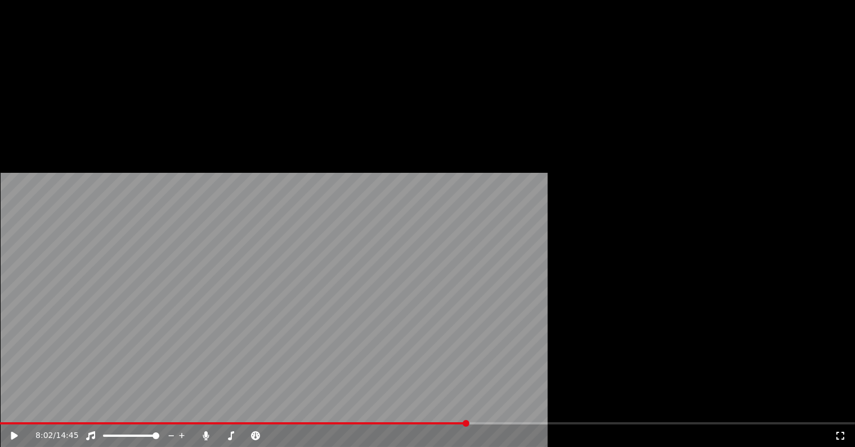
click at [49, 81] on button "Editar" at bounding box center [40, 73] width 46 height 16
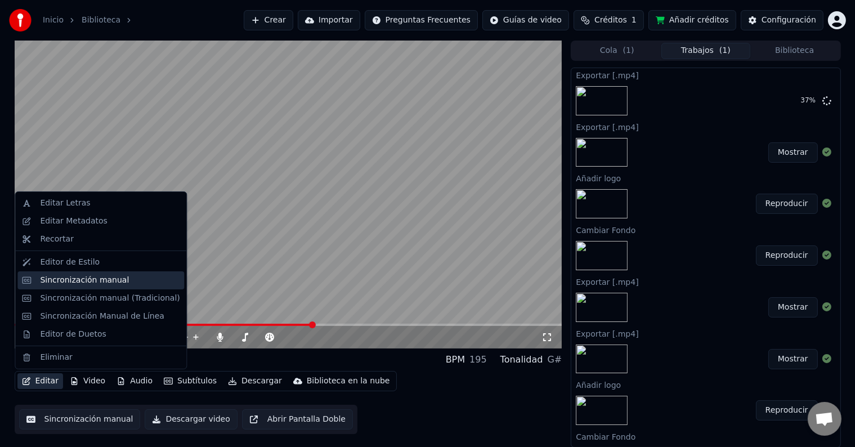
click at [86, 277] on div "Sincronización manual" at bounding box center [84, 280] width 89 height 11
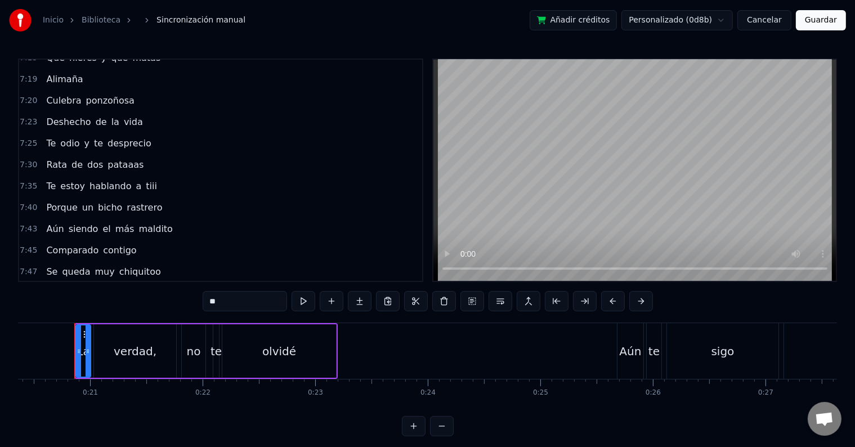
scroll to position [1844, 0]
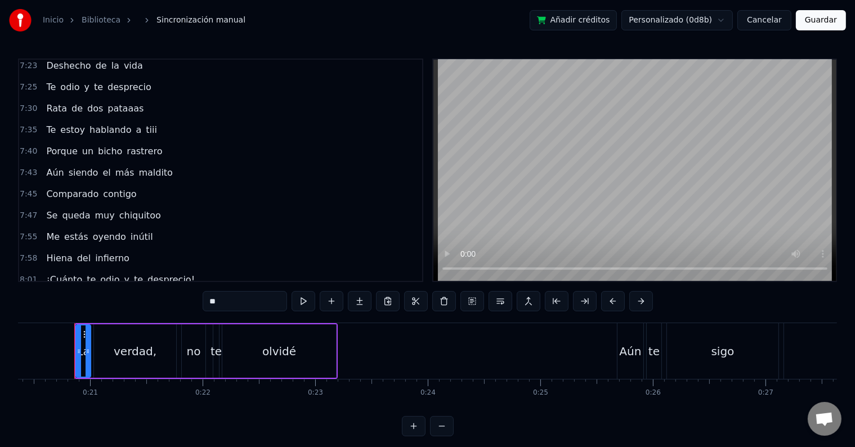
click at [131, 230] on span "inútil" at bounding box center [141, 236] width 25 height 13
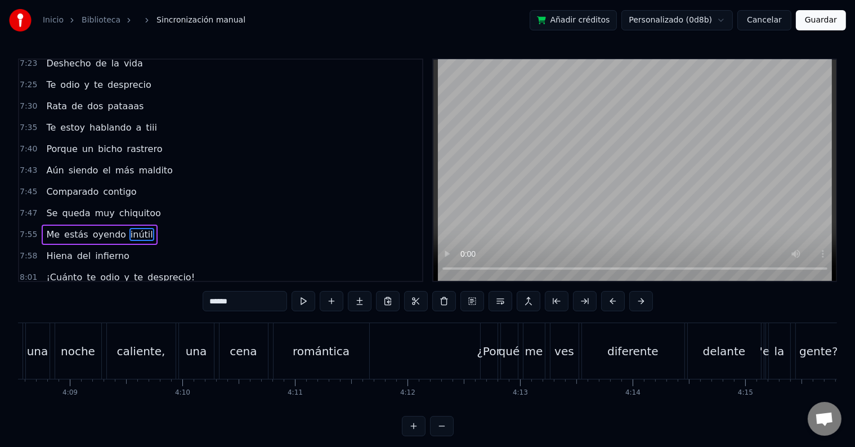
scroll to position [0, 53598]
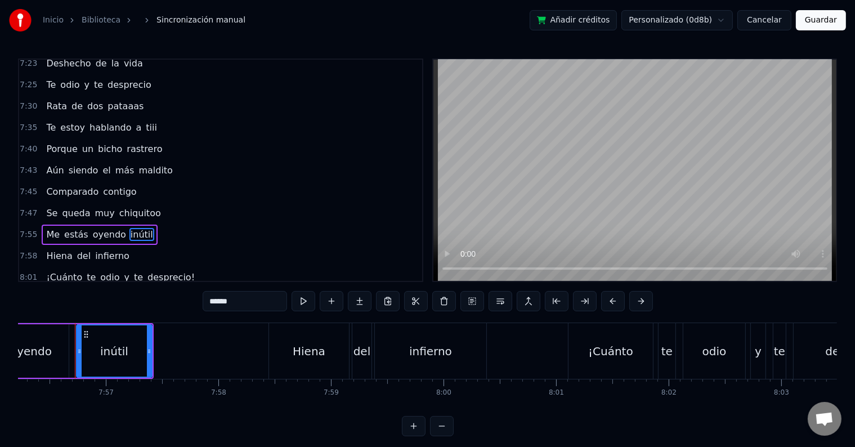
click at [237, 302] on input "******" at bounding box center [245, 301] width 84 height 20
click at [47, 228] on span "Me" at bounding box center [53, 234] width 16 height 13
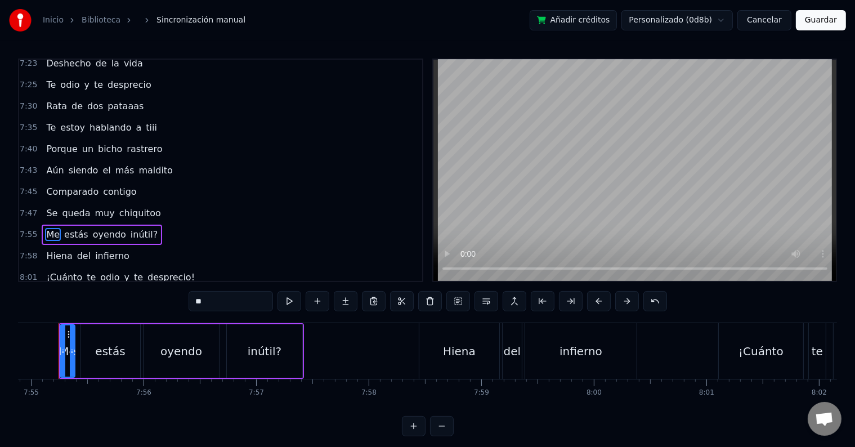
scroll to position [0, 53431]
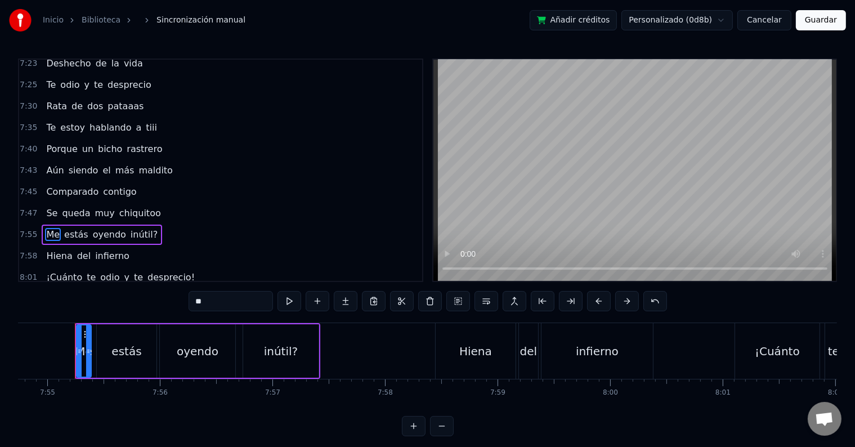
click at [198, 299] on input "**" at bounding box center [231, 301] width 84 height 20
click at [295, 300] on button at bounding box center [289, 301] width 24 height 20
click at [289, 349] on div "inútil?" at bounding box center [281, 351] width 34 height 17
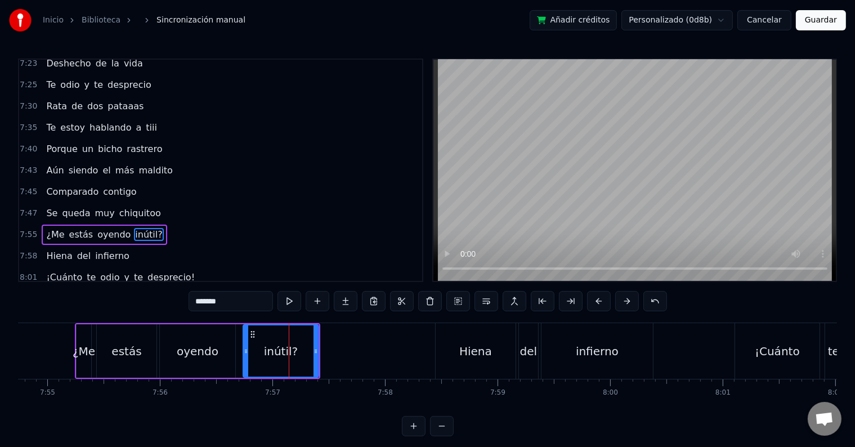
click at [203, 352] on div "oyendo" at bounding box center [198, 351] width 42 height 17
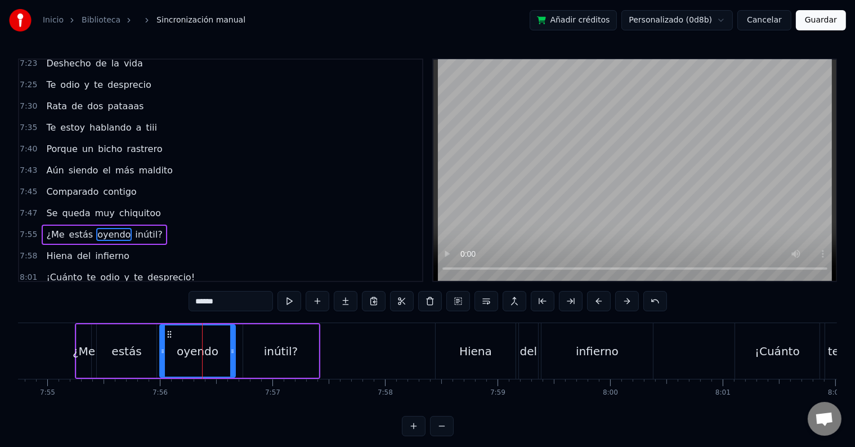
click at [234, 299] on input "******" at bounding box center [231, 301] width 84 height 20
click at [295, 299] on button at bounding box center [289, 301] width 24 height 20
click at [240, 306] on input "*******" at bounding box center [231, 301] width 84 height 20
type input "******"
click at [764, 23] on button "Cancelar" at bounding box center [764, 20] width 54 height 20
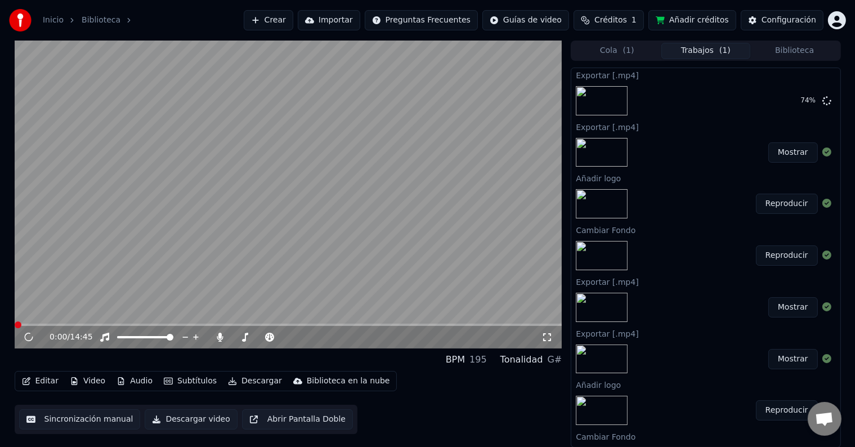
click at [185, 324] on span at bounding box center [289, 325] width 548 height 2
click at [182, 326] on div "0:00 / 14:45" at bounding box center [289, 337] width 548 height 23
click at [185, 324] on span at bounding box center [289, 325] width 548 height 2
click at [236, 324] on span at bounding box center [289, 325] width 548 height 2
click at [246, 324] on span at bounding box center [289, 325] width 548 height 2
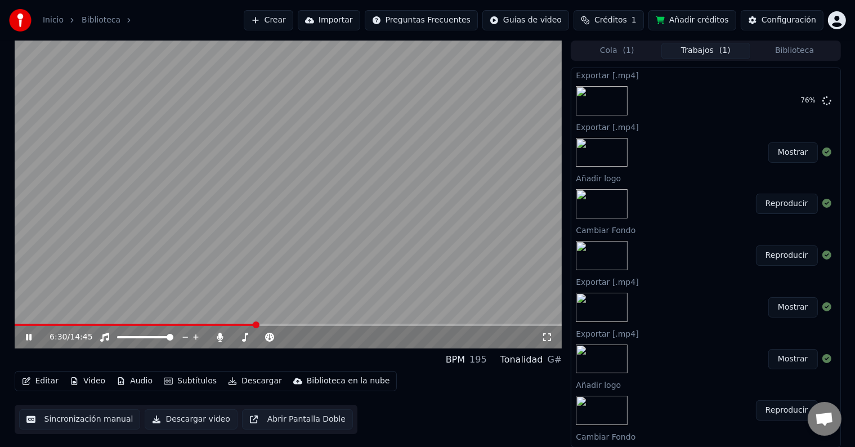
click at [255, 324] on span at bounding box center [289, 325] width 548 height 2
click at [270, 325] on span at bounding box center [289, 325] width 548 height 2
click at [279, 325] on span at bounding box center [289, 325] width 548 height 2
click at [286, 324] on span at bounding box center [289, 325] width 548 height 2
click at [295, 324] on span at bounding box center [289, 325] width 548 height 2
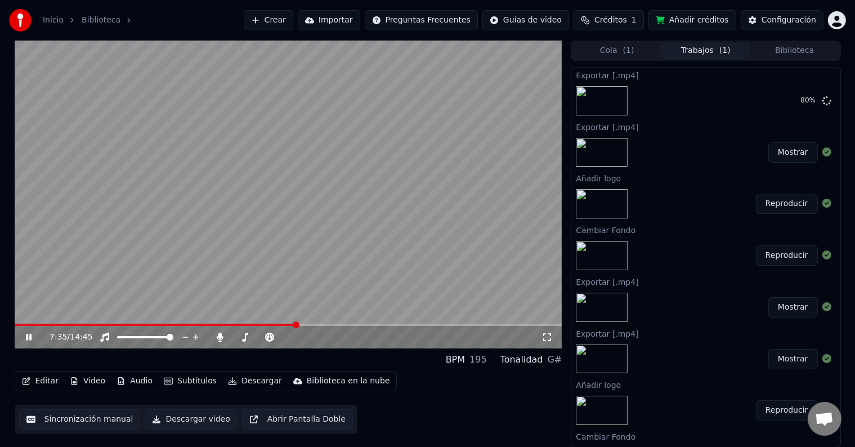
click at [306, 324] on span at bounding box center [289, 325] width 548 height 2
click at [34, 336] on icon at bounding box center [37, 337] width 26 height 9
